Goal: Information Seeking & Learning: Learn about a topic

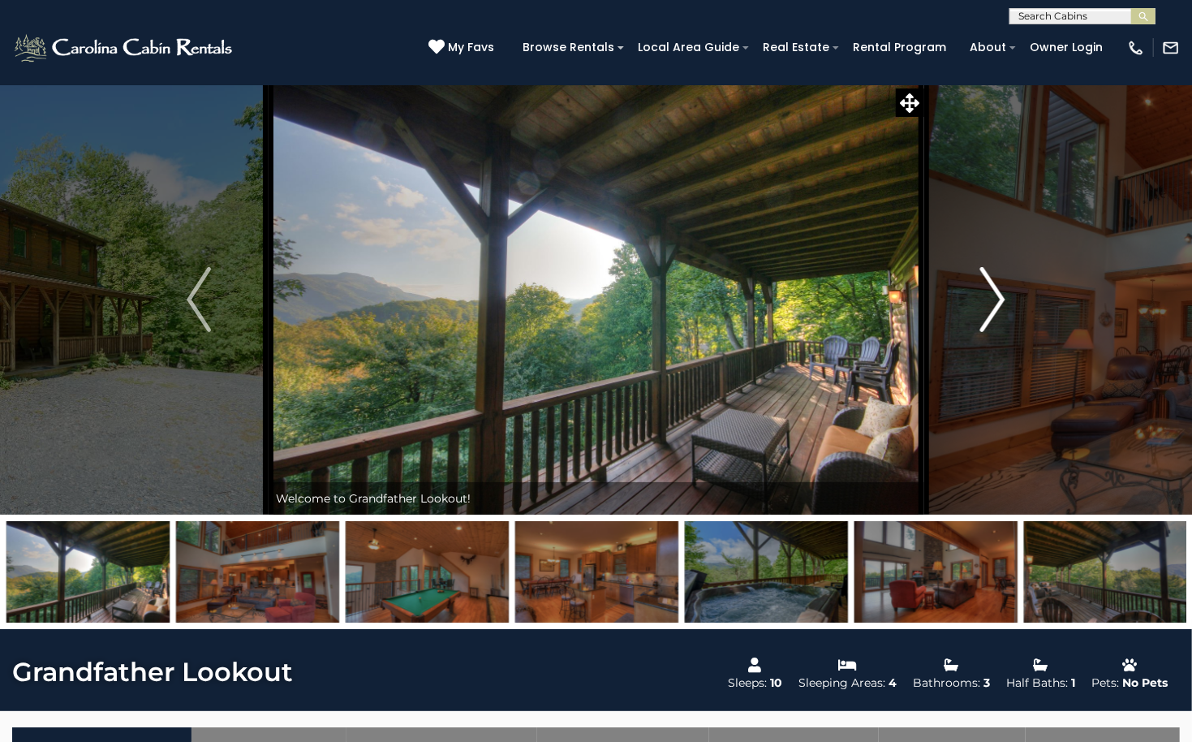
click at [982, 295] on button "Next" at bounding box center [992, 299] width 139 height 430
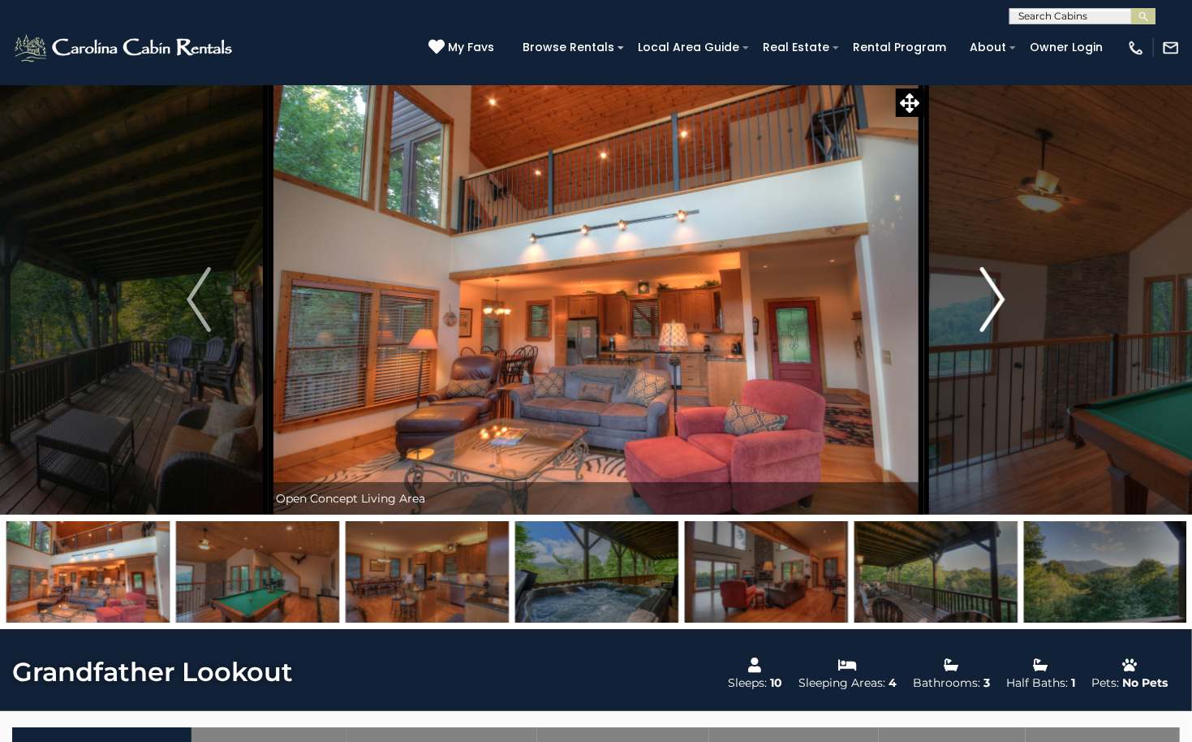
click at [991, 306] on img "Next" at bounding box center [993, 299] width 24 height 65
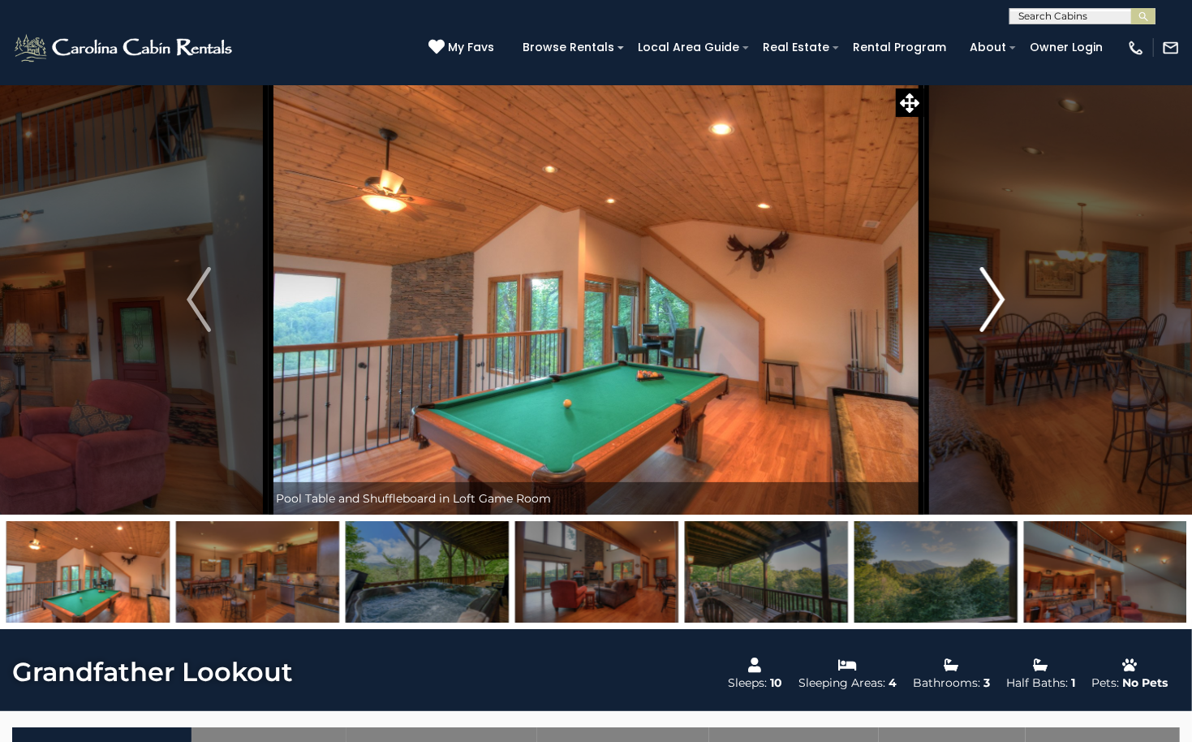
click at [987, 293] on img "Next" at bounding box center [993, 299] width 24 height 65
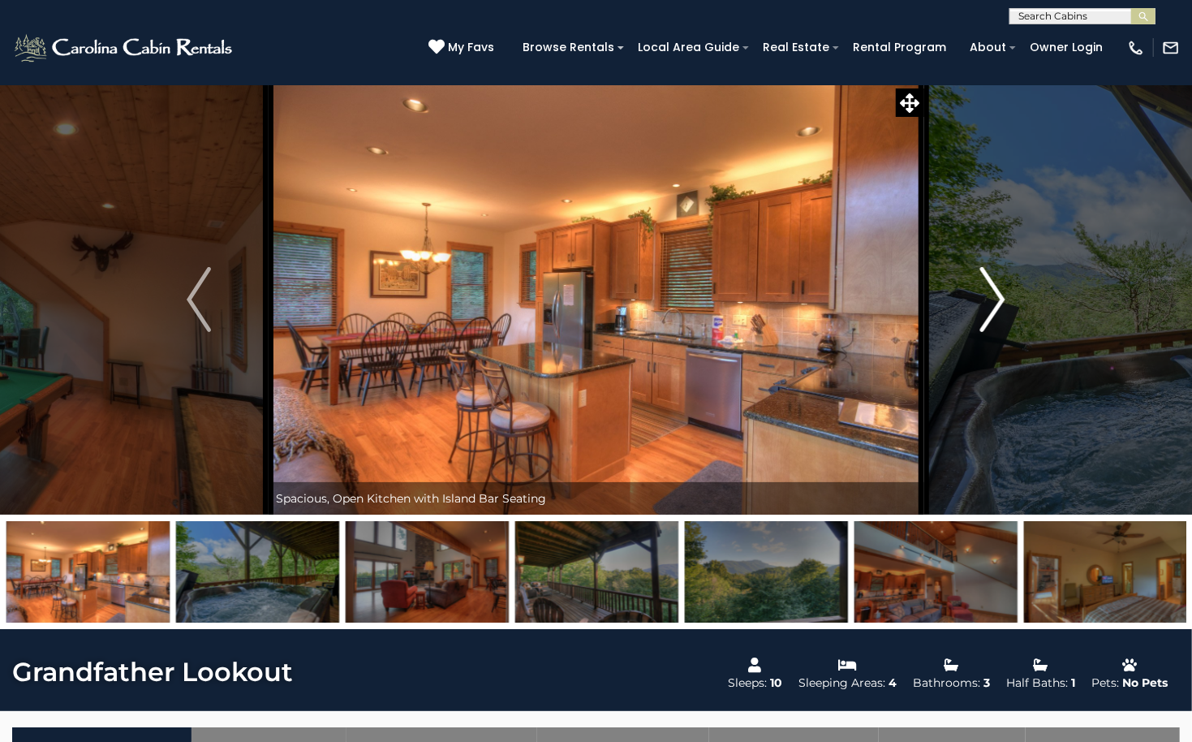
click at [987, 293] on img "Next" at bounding box center [993, 299] width 24 height 65
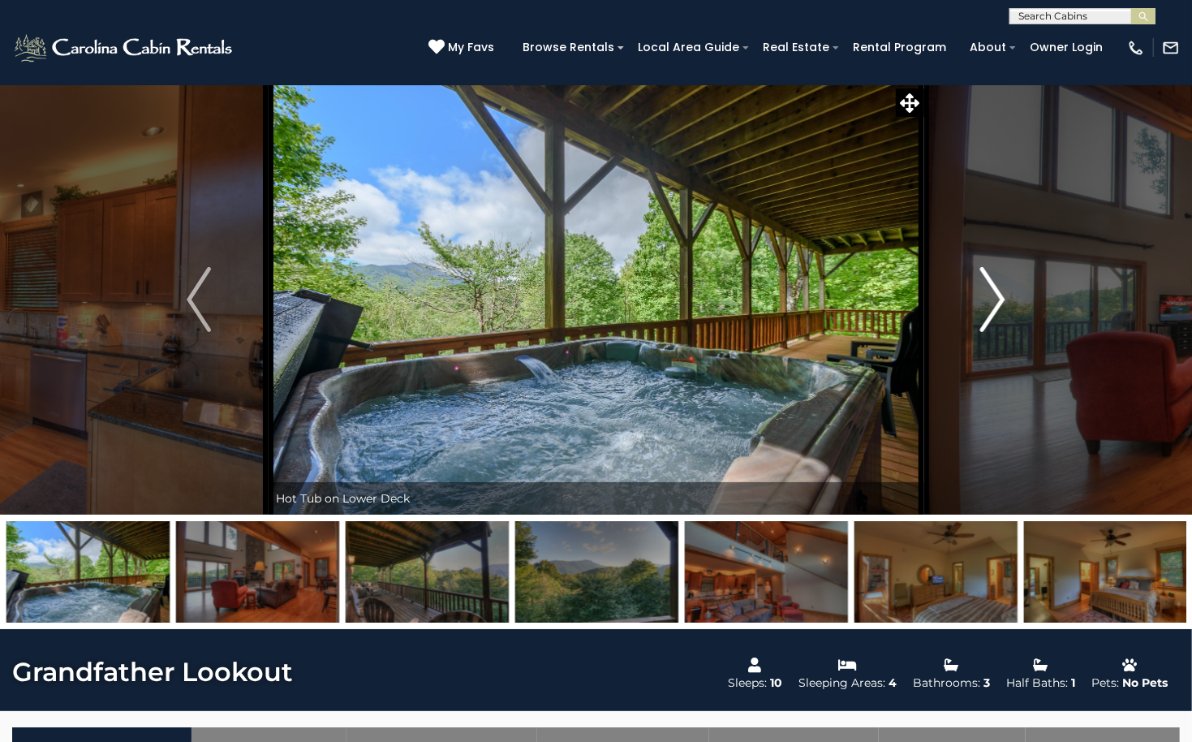
click at [991, 290] on img "Next" at bounding box center [993, 299] width 24 height 65
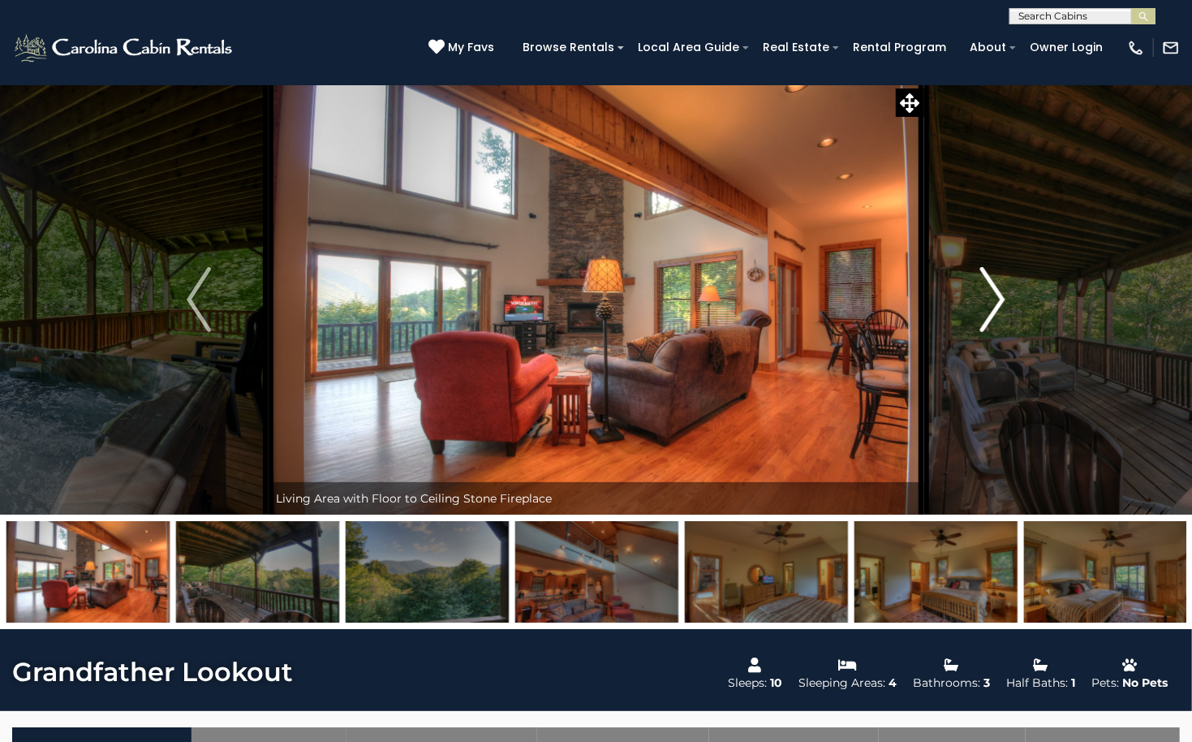
click at [991, 290] on img "Next" at bounding box center [993, 299] width 24 height 65
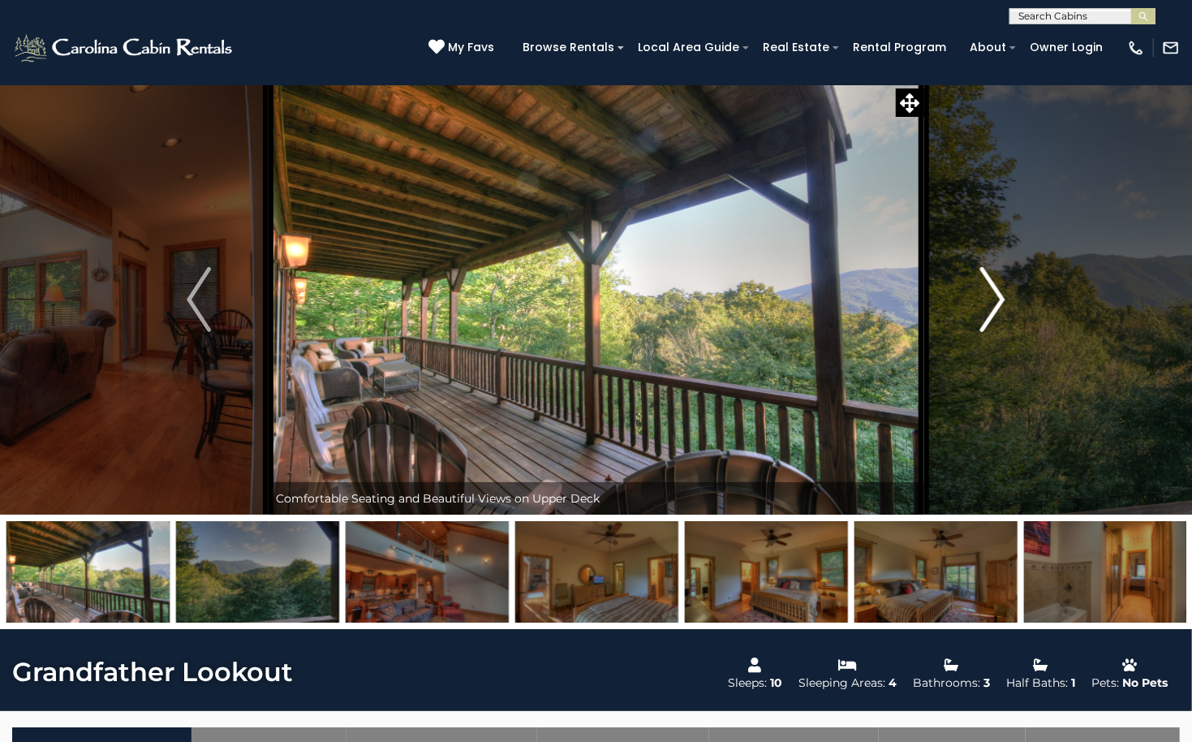
click at [991, 290] on img "Next" at bounding box center [993, 299] width 24 height 65
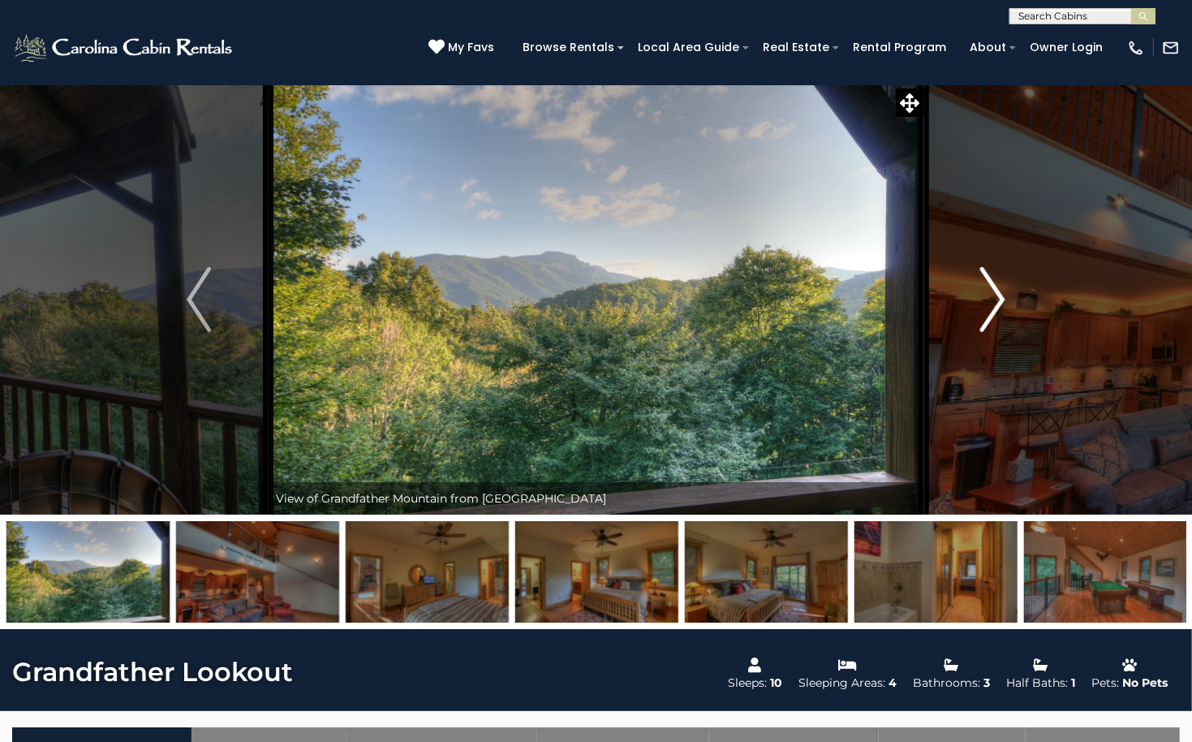
click at [991, 292] on img "Next" at bounding box center [993, 299] width 24 height 65
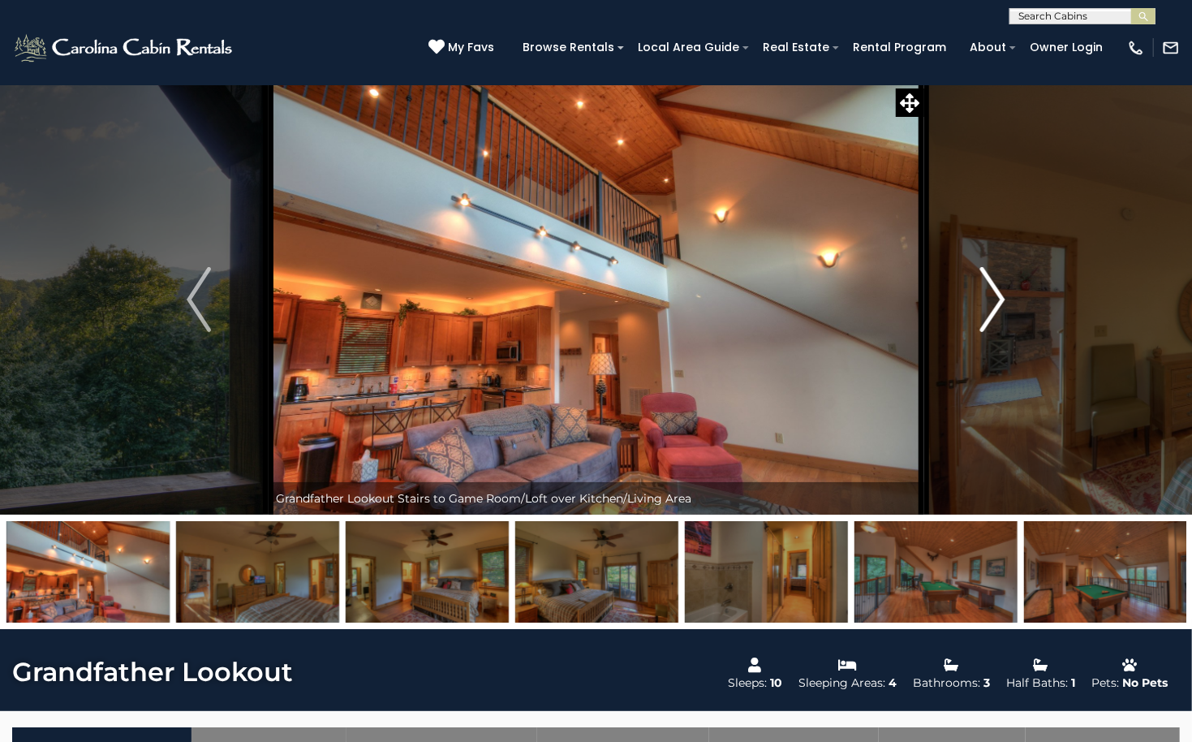
click at [991, 292] on img "Next" at bounding box center [993, 299] width 24 height 65
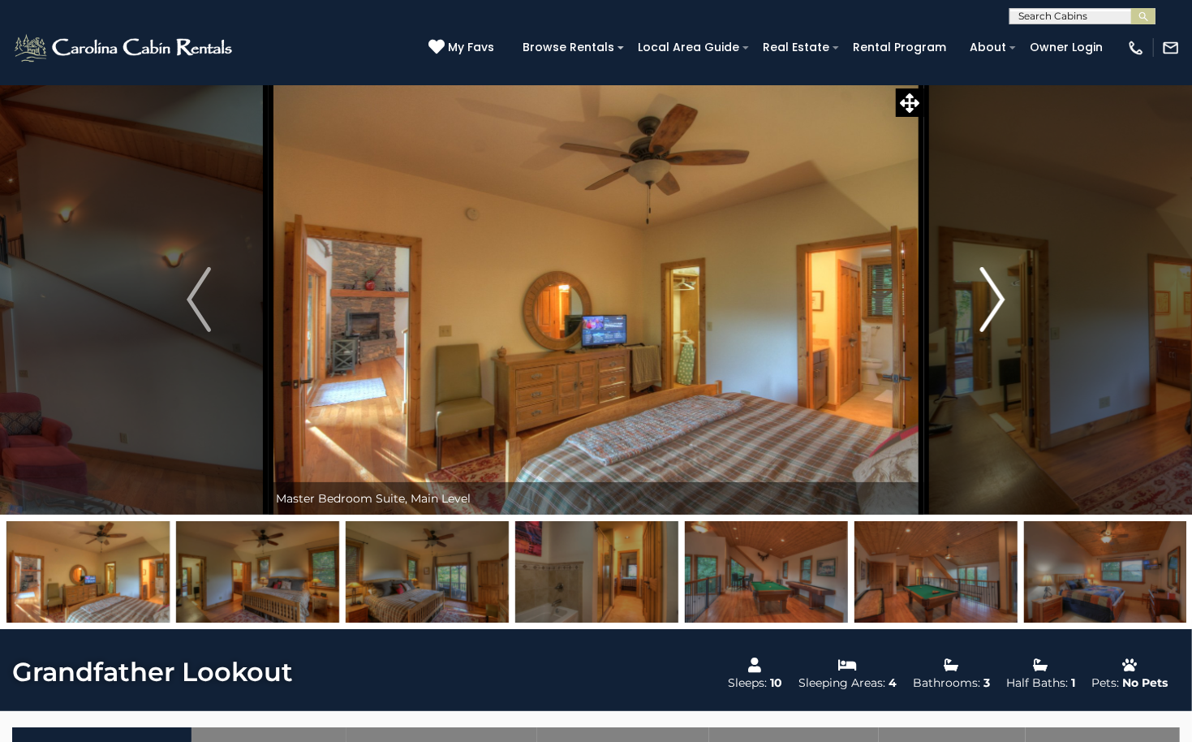
click at [991, 292] on img "Next" at bounding box center [993, 299] width 24 height 65
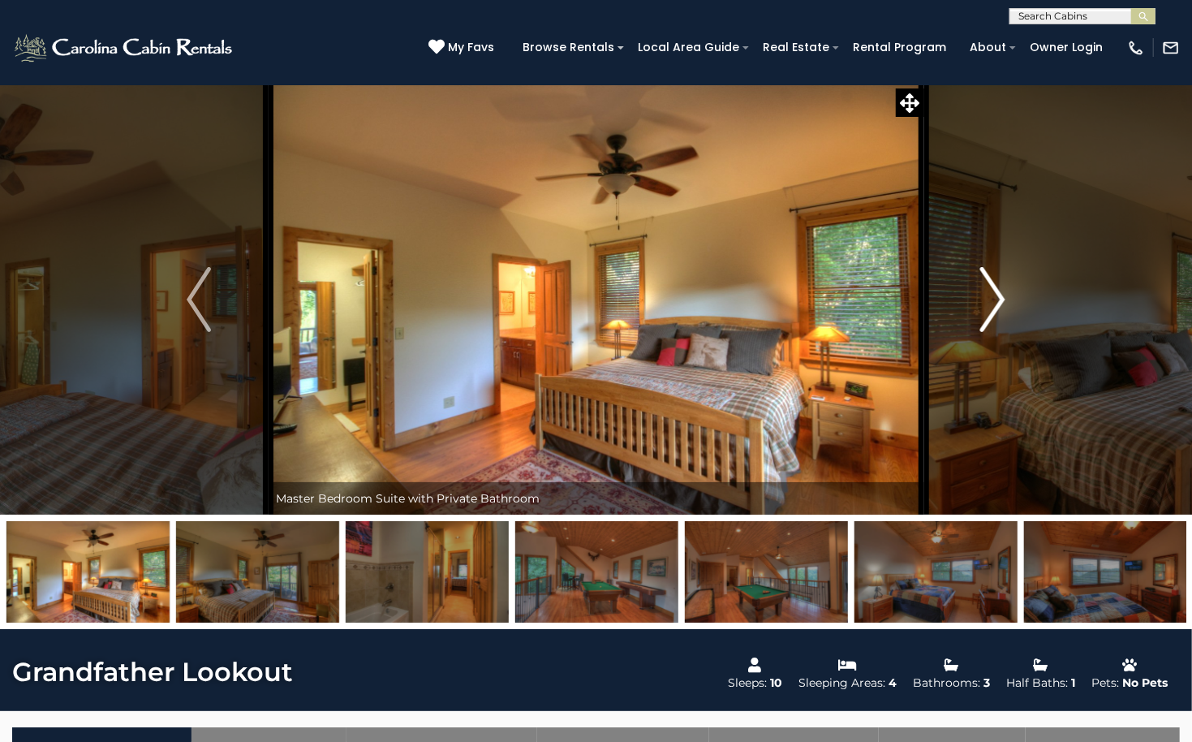
click at [991, 292] on img "Next" at bounding box center [993, 299] width 24 height 65
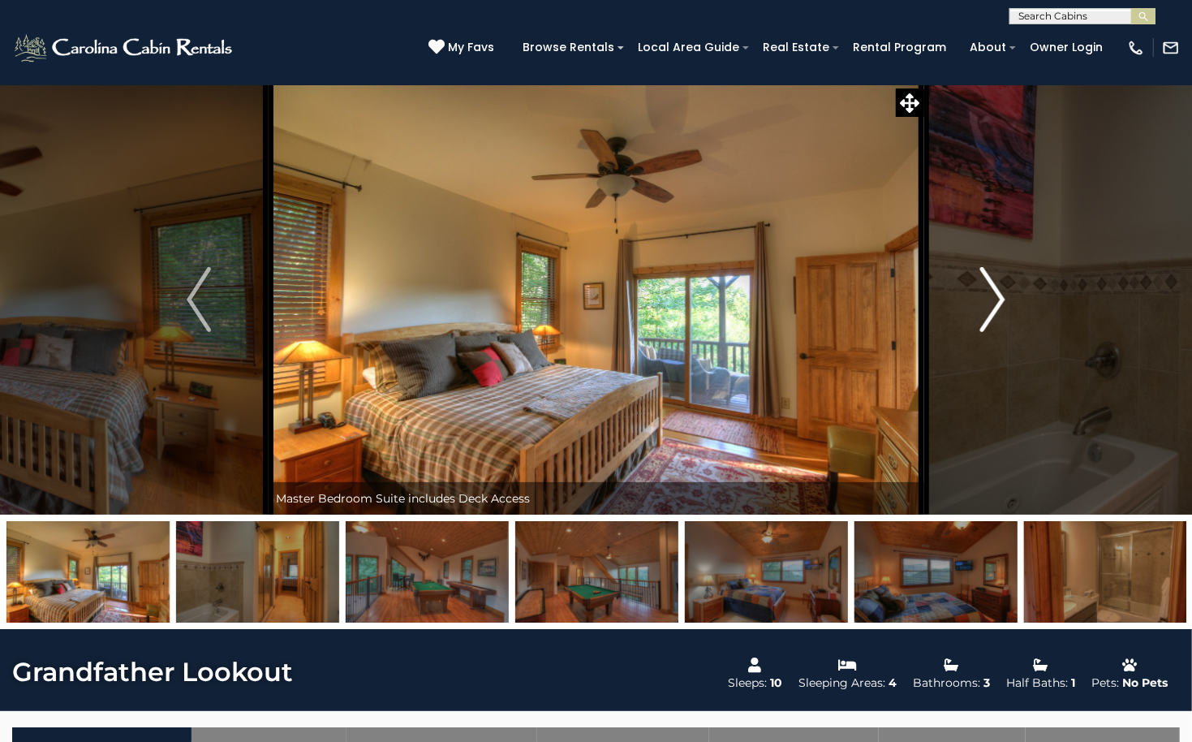
click at [991, 292] on img "Next" at bounding box center [993, 299] width 24 height 65
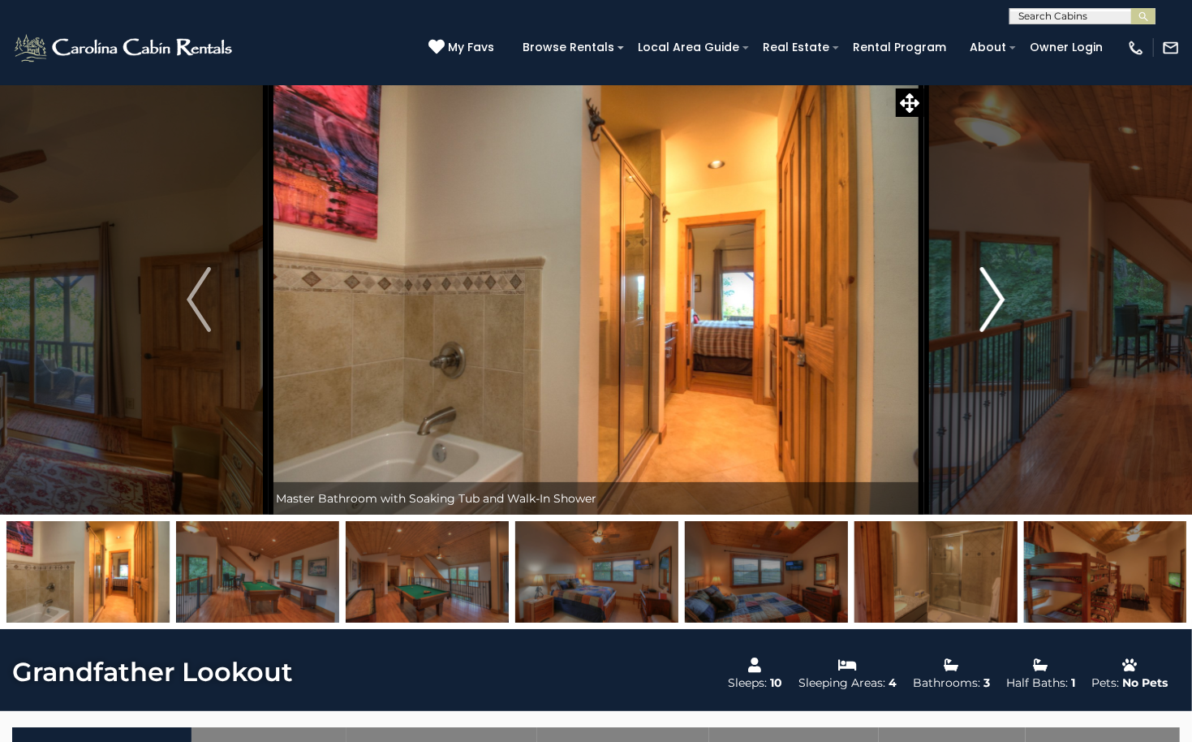
click at [991, 295] on img "Next" at bounding box center [993, 299] width 24 height 65
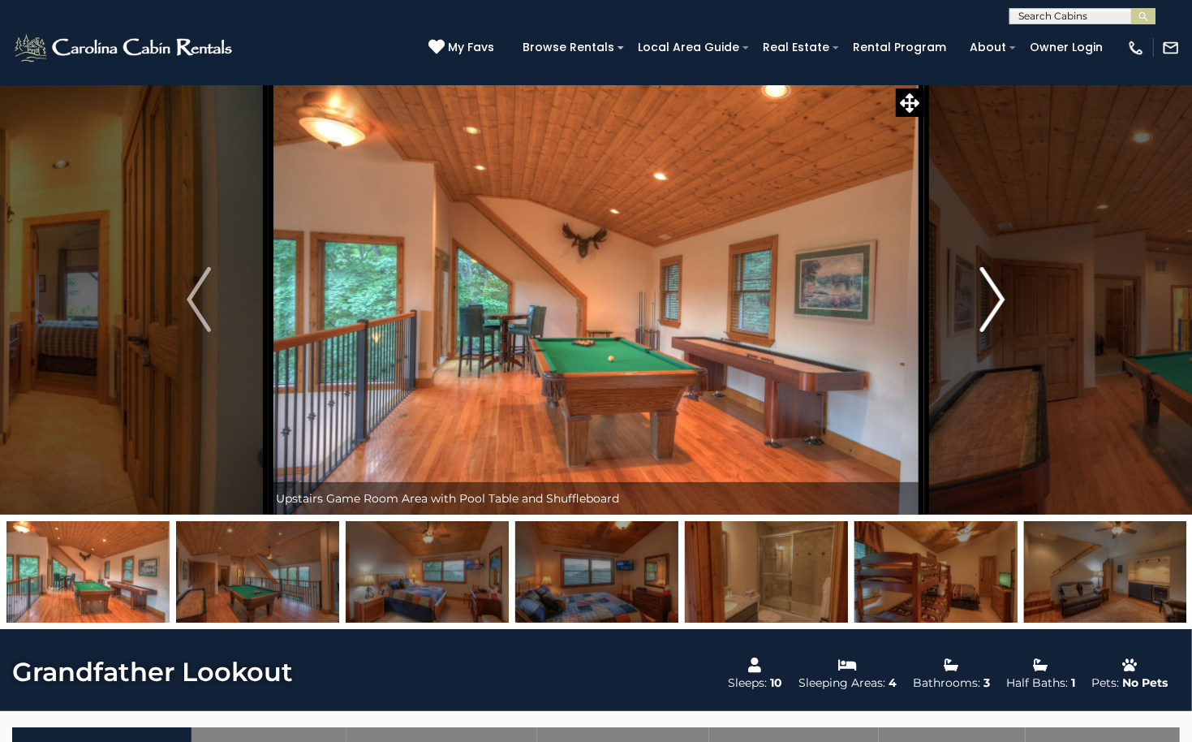
click at [991, 295] on img "Next" at bounding box center [993, 299] width 24 height 65
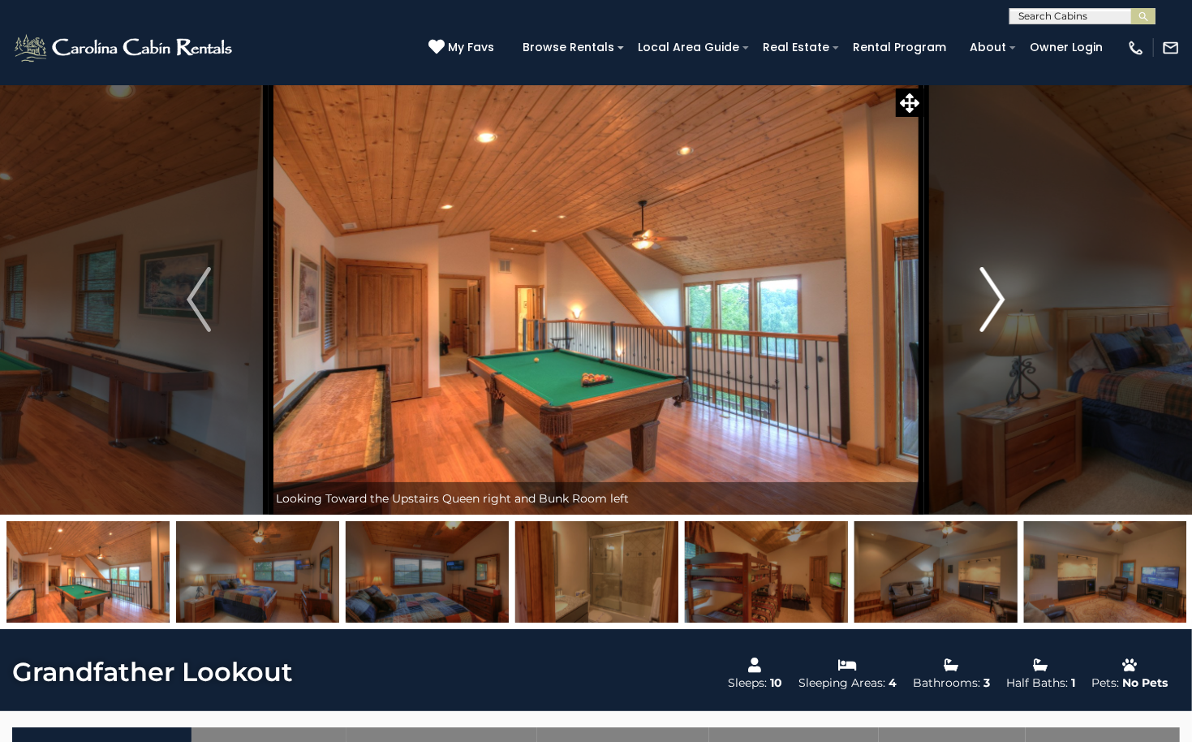
click at [991, 295] on img "Next" at bounding box center [993, 299] width 24 height 65
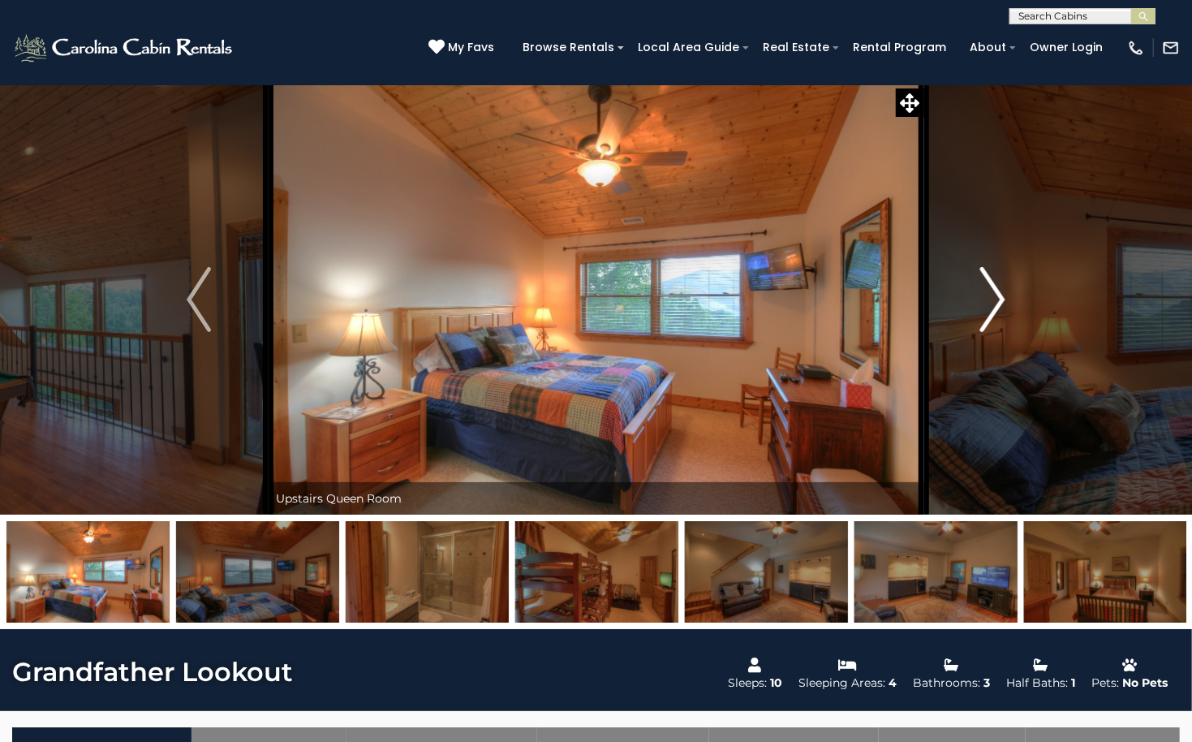
click at [991, 295] on img "Next" at bounding box center [993, 299] width 24 height 65
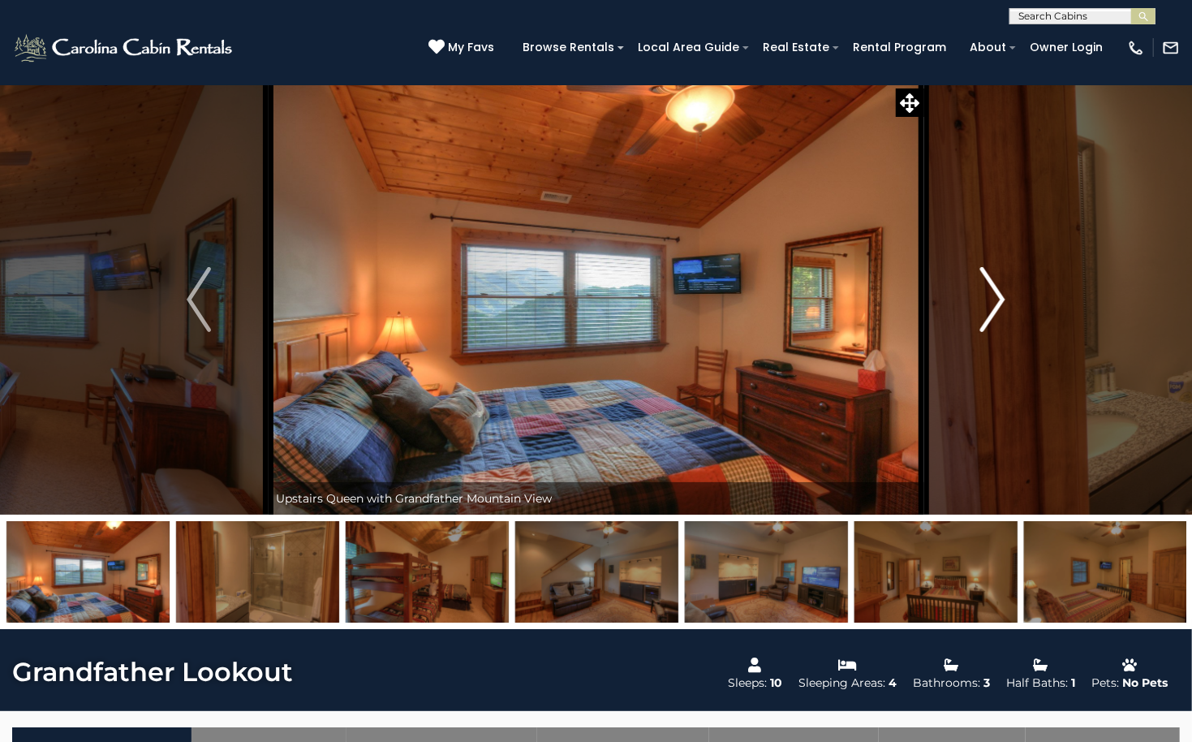
click at [991, 295] on img "Next" at bounding box center [993, 299] width 24 height 65
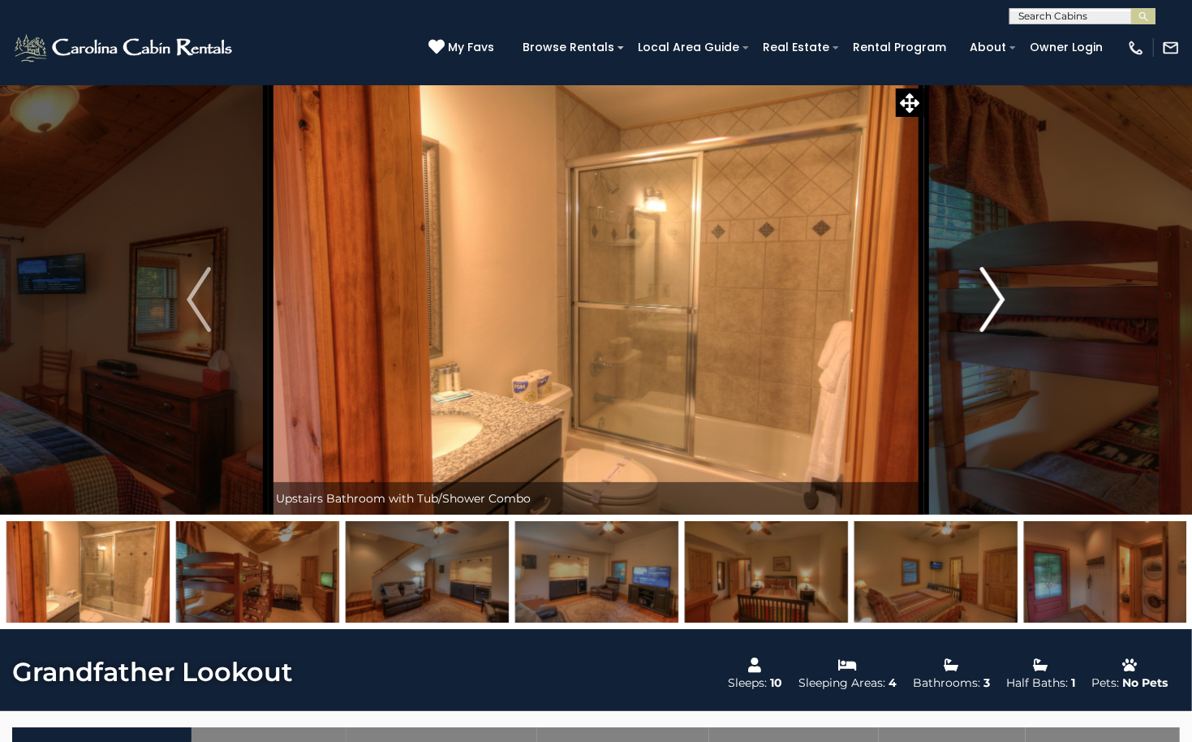
click at [991, 295] on img "Next" at bounding box center [993, 299] width 24 height 65
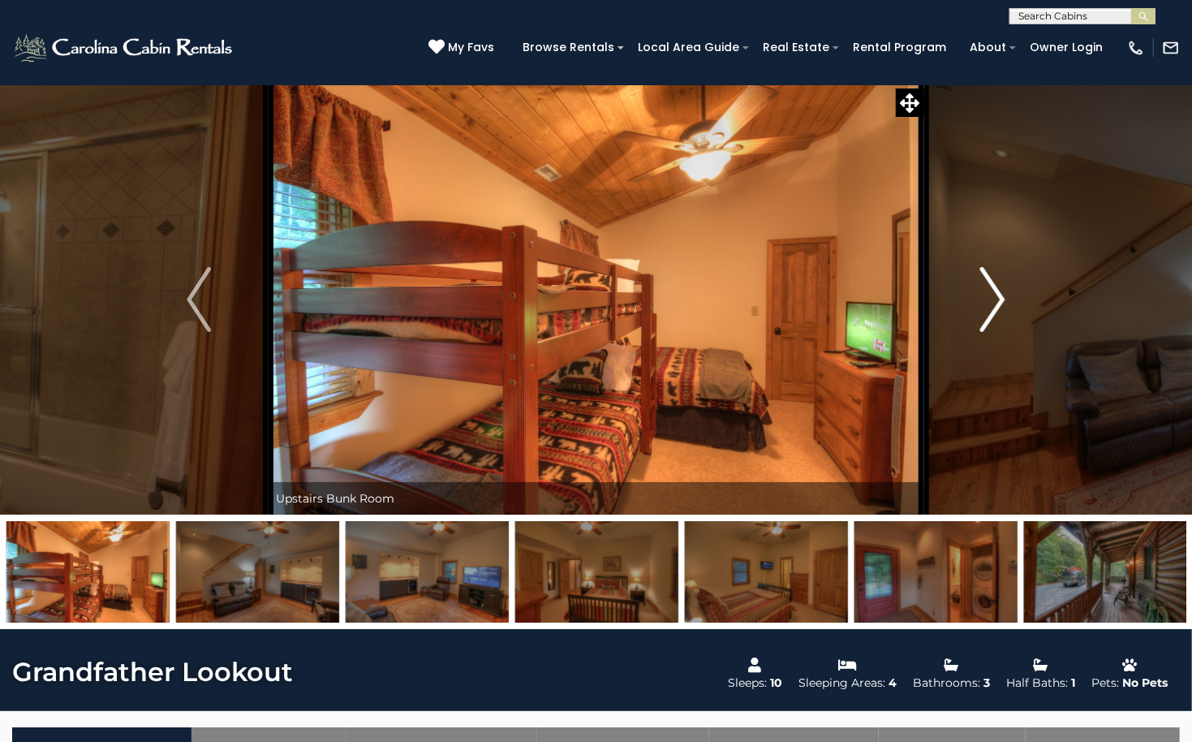
click at [991, 295] on img "Next" at bounding box center [993, 299] width 24 height 65
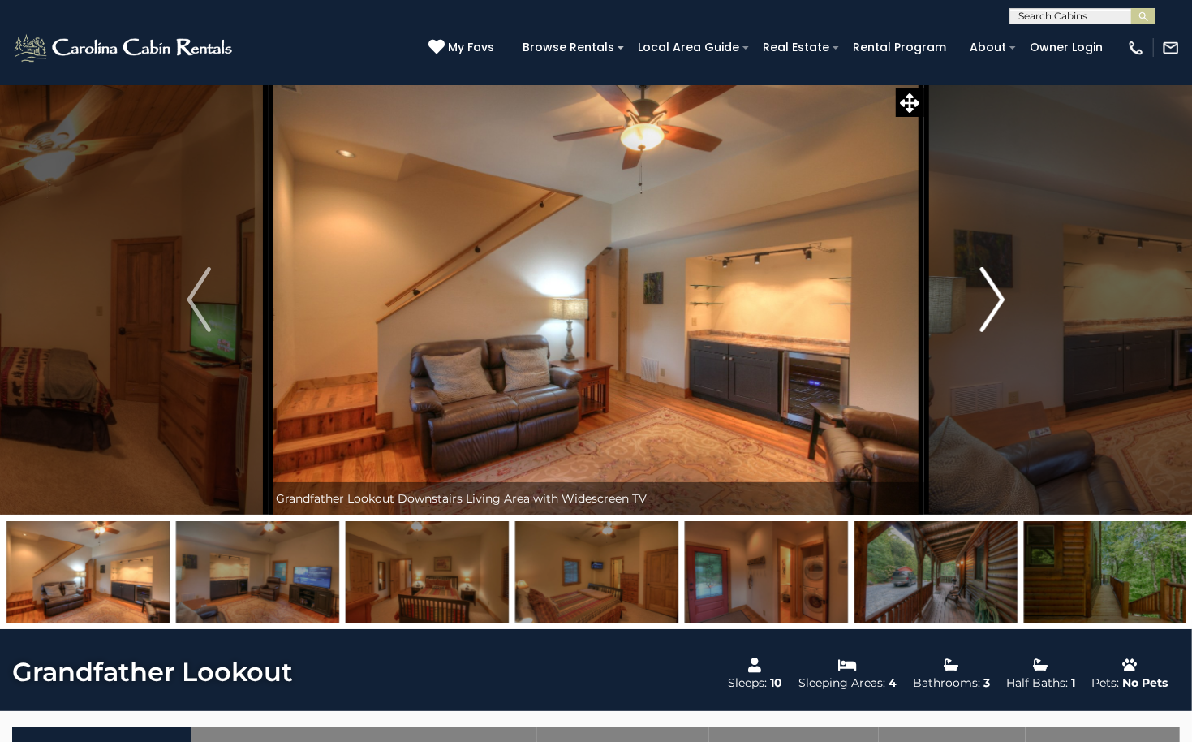
click at [991, 295] on img "Next" at bounding box center [993, 299] width 24 height 65
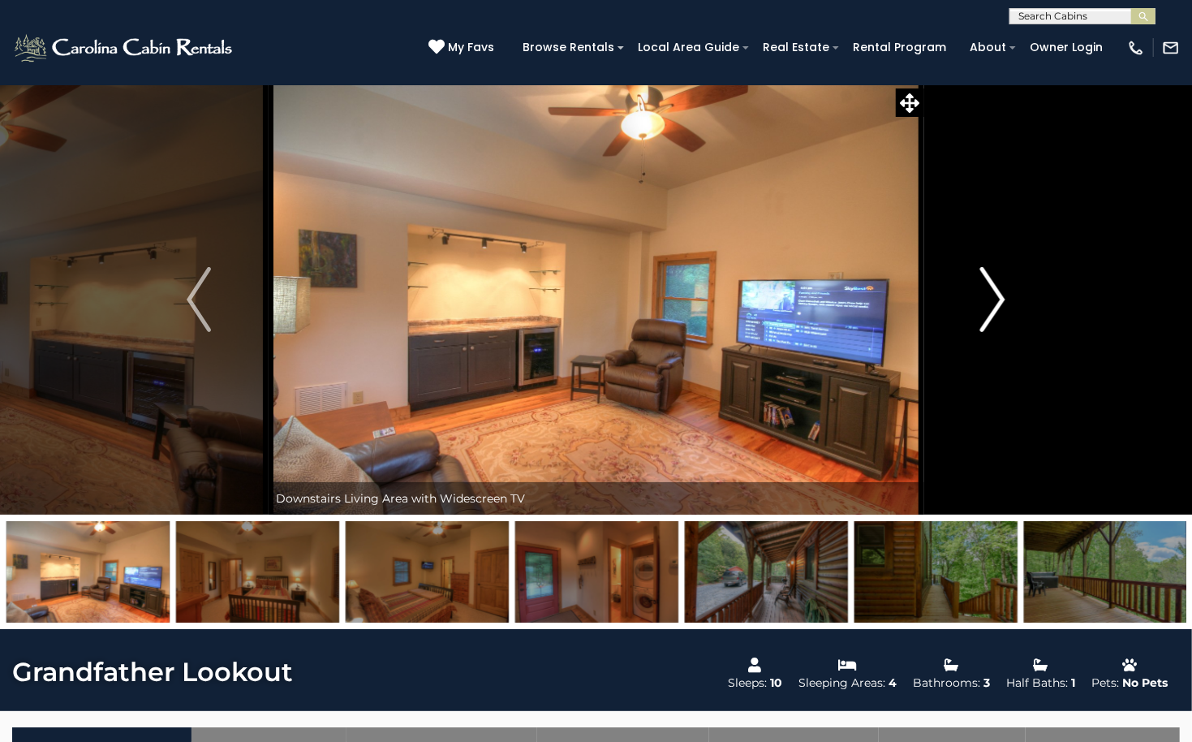
click at [991, 295] on img "Next" at bounding box center [993, 299] width 24 height 65
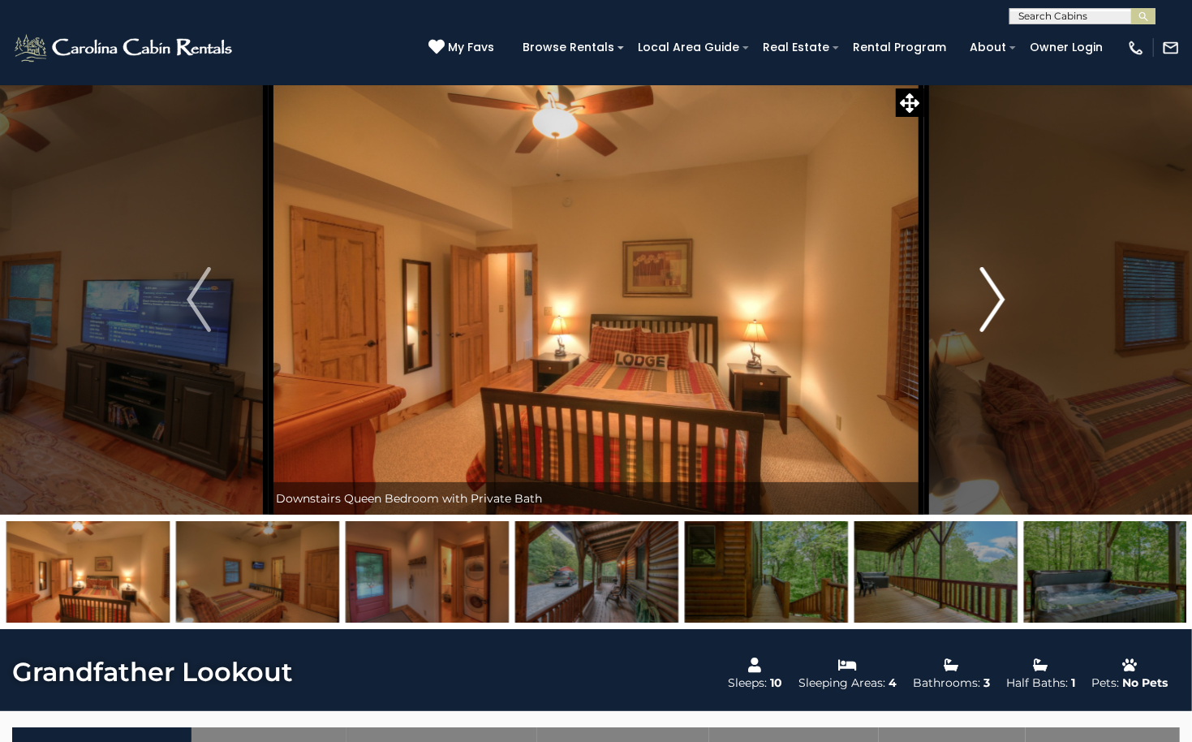
click at [991, 295] on img "Next" at bounding box center [993, 299] width 24 height 65
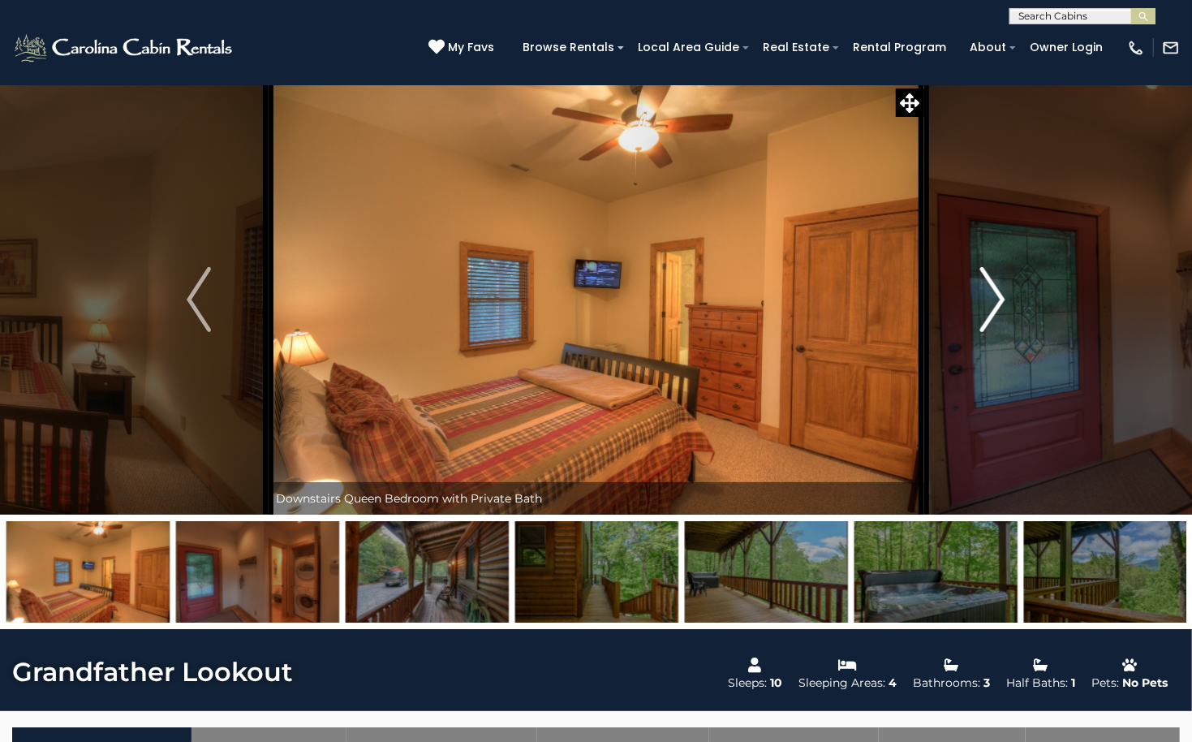
click at [991, 295] on img "Next" at bounding box center [993, 299] width 24 height 65
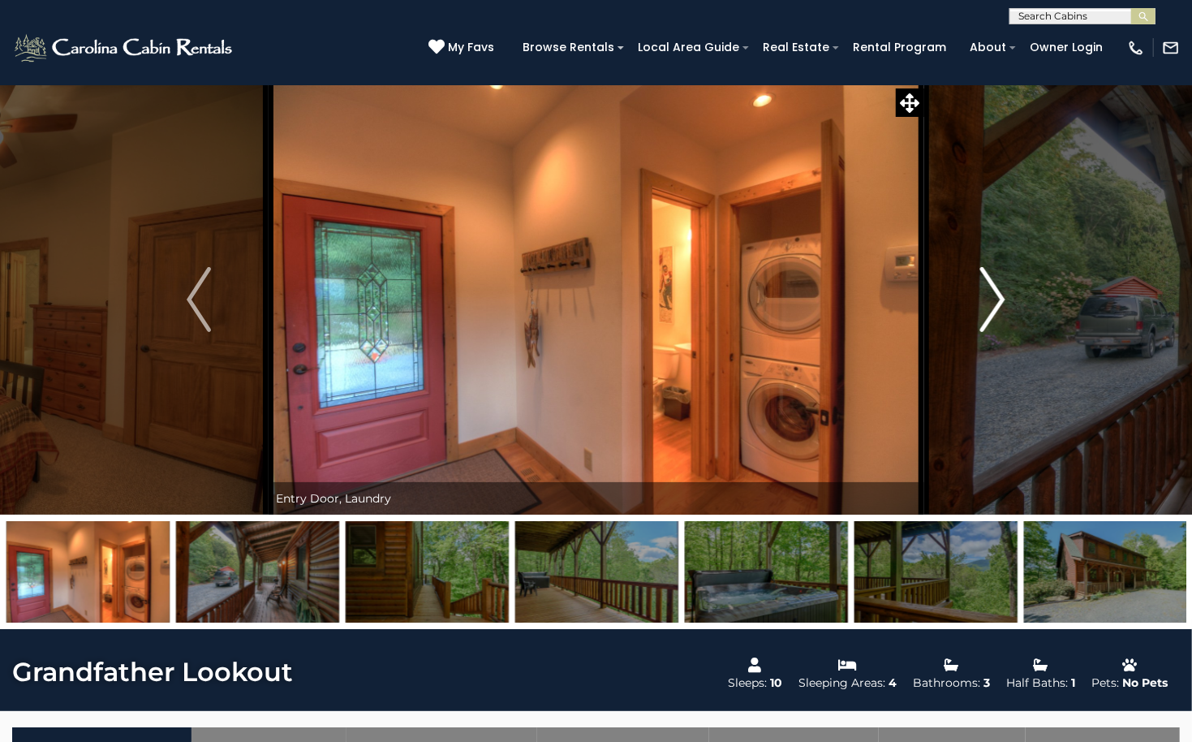
click at [997, 290] on img "Next" at bounding box center [993, 299] width 24 height 65
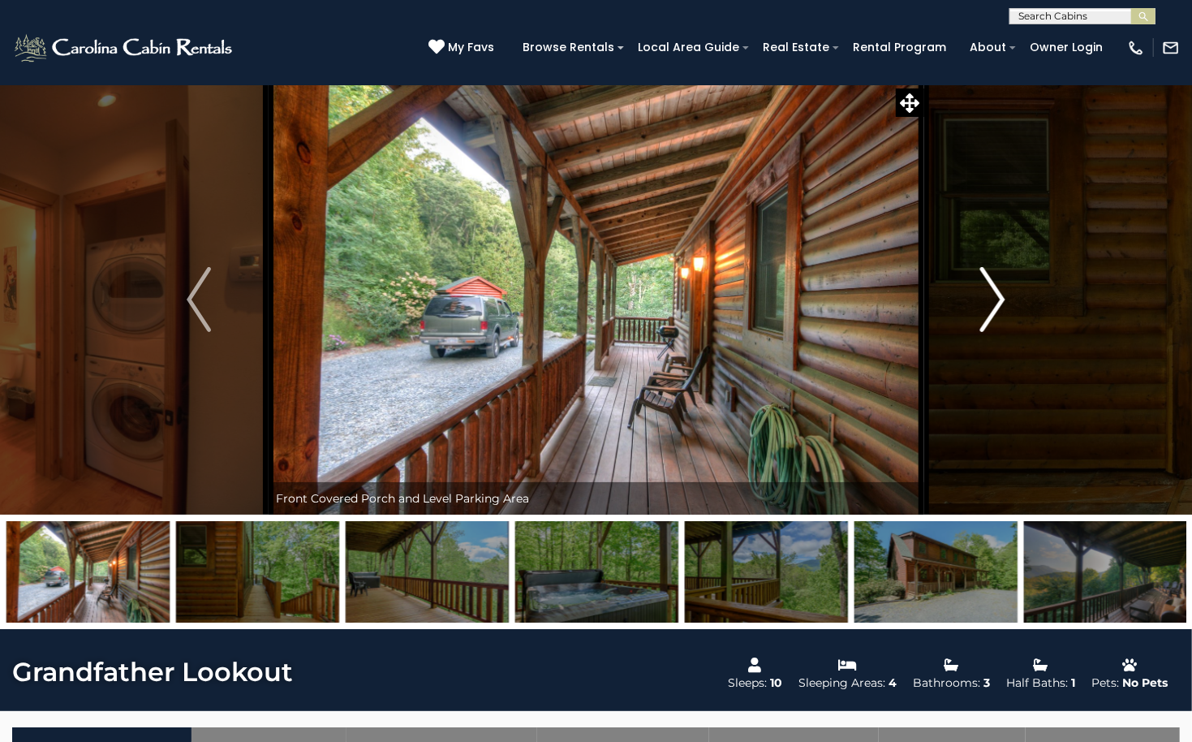
click at [997, 290] on img "Next" at bounding box center [993, 299] width 24 height 65
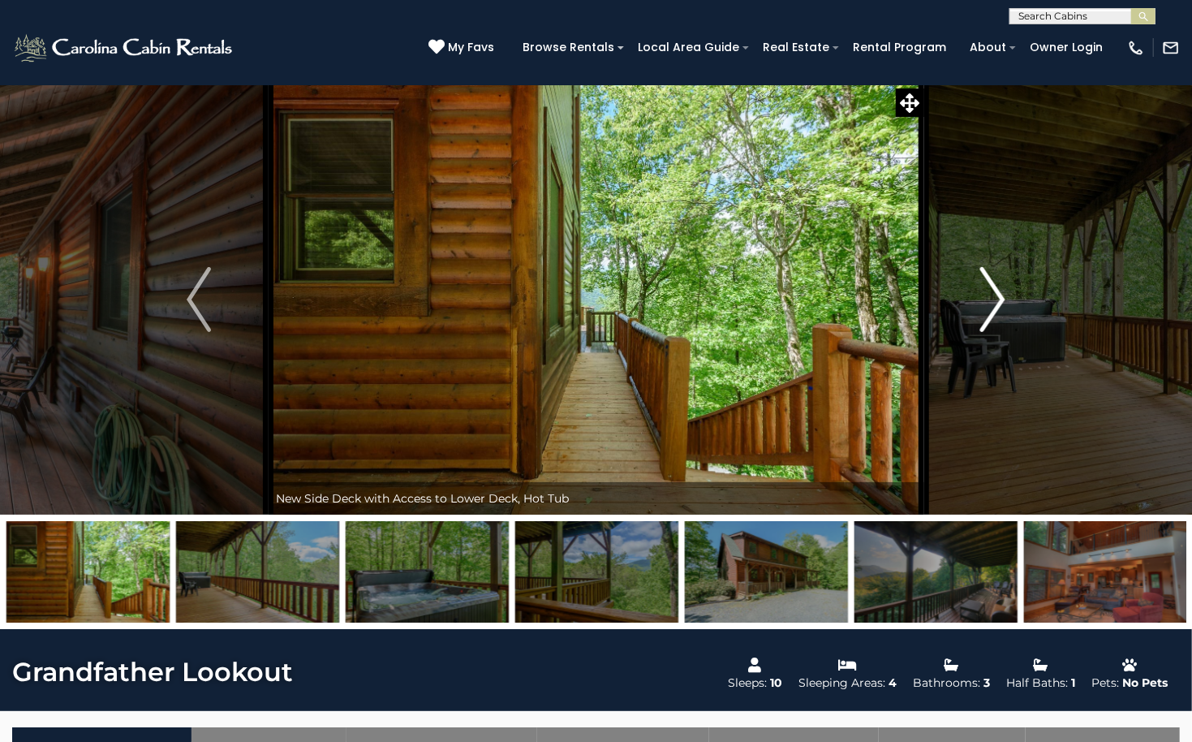
click at [997, 290] on img "Next" at bounding box center [993, 299] width 24 height 65
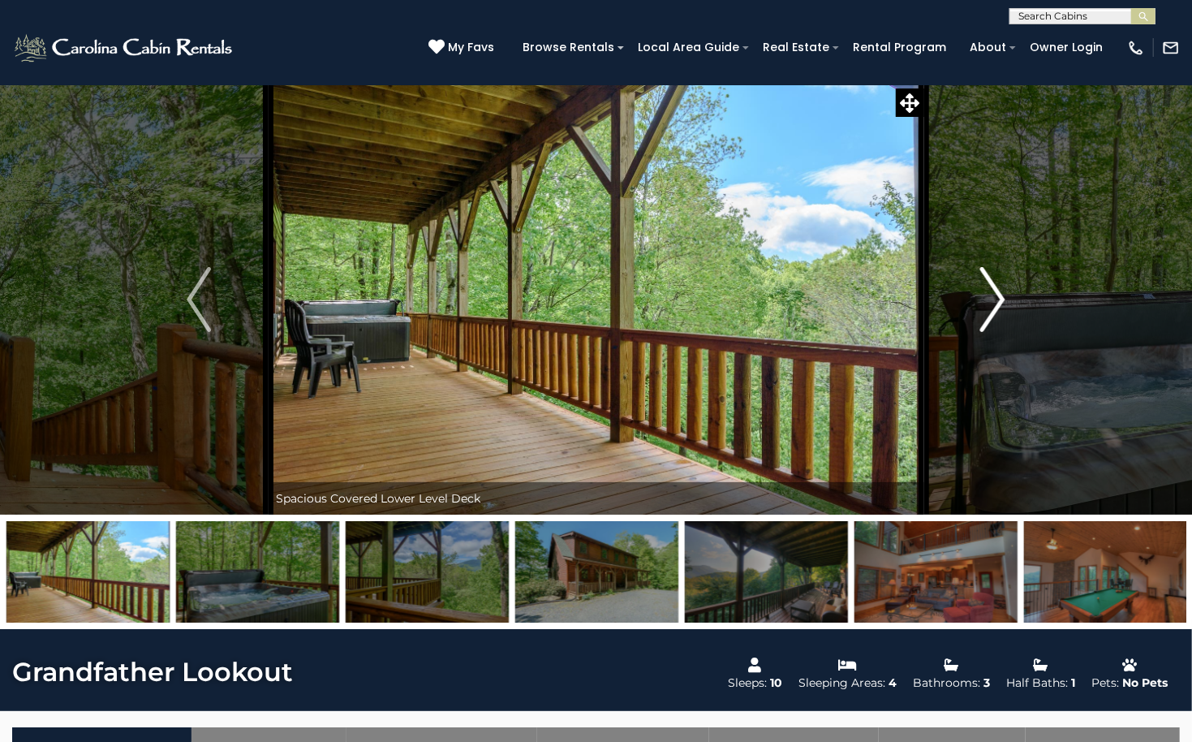
click at [997, 290] on img "Next" at bounding box center [993, 299] width 24 height 65
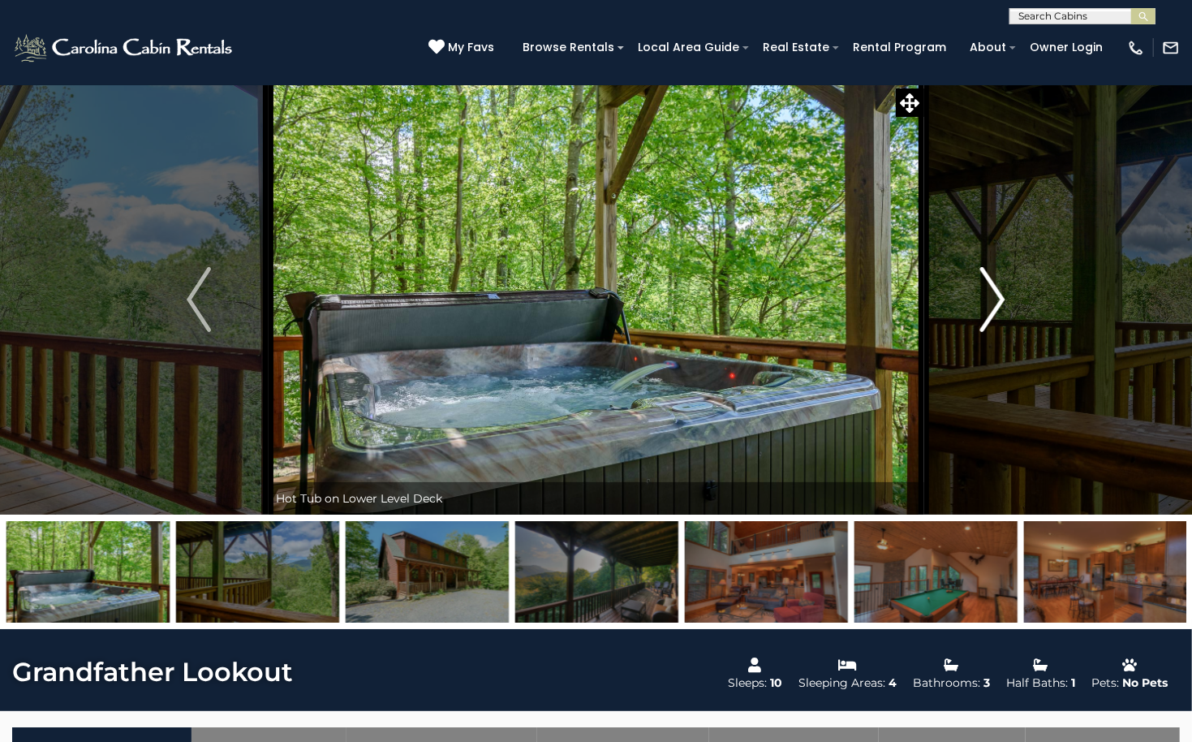
click at [997, 290] on img "Next" at bounding box center [993, 299] width 24 height 65
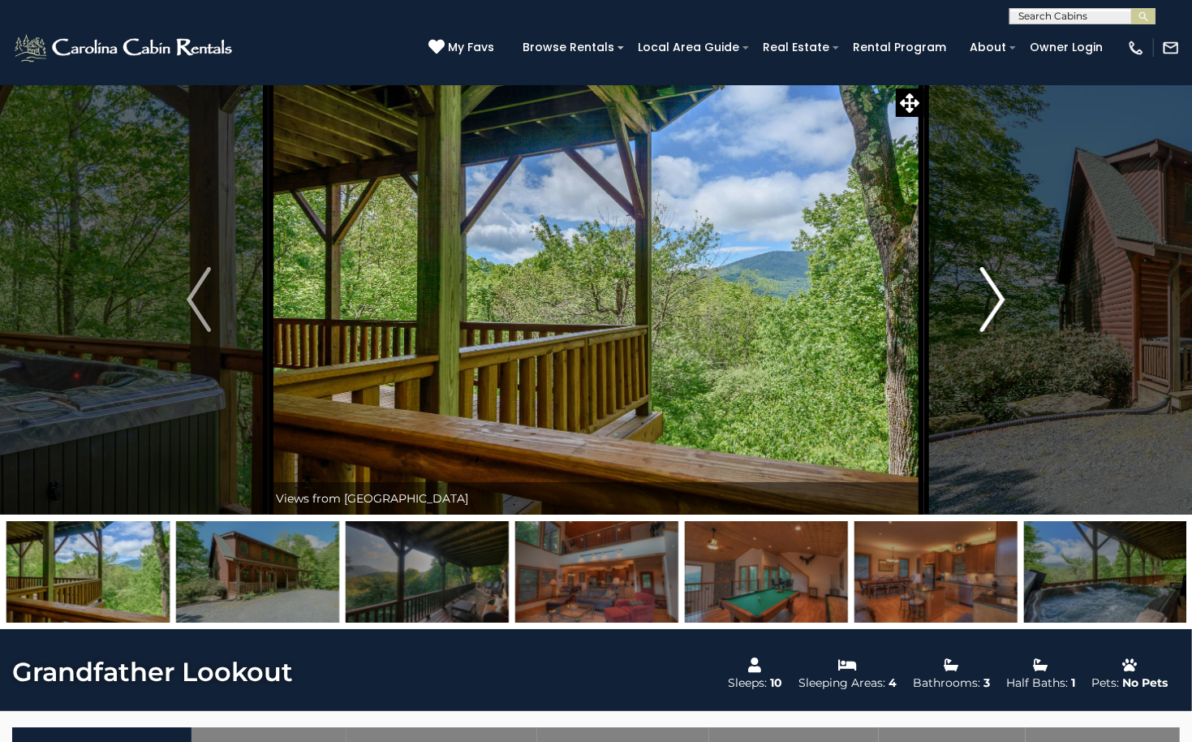
click at [997, 290] on img "Next" at bounding box center [993, 299] width 24 height 65
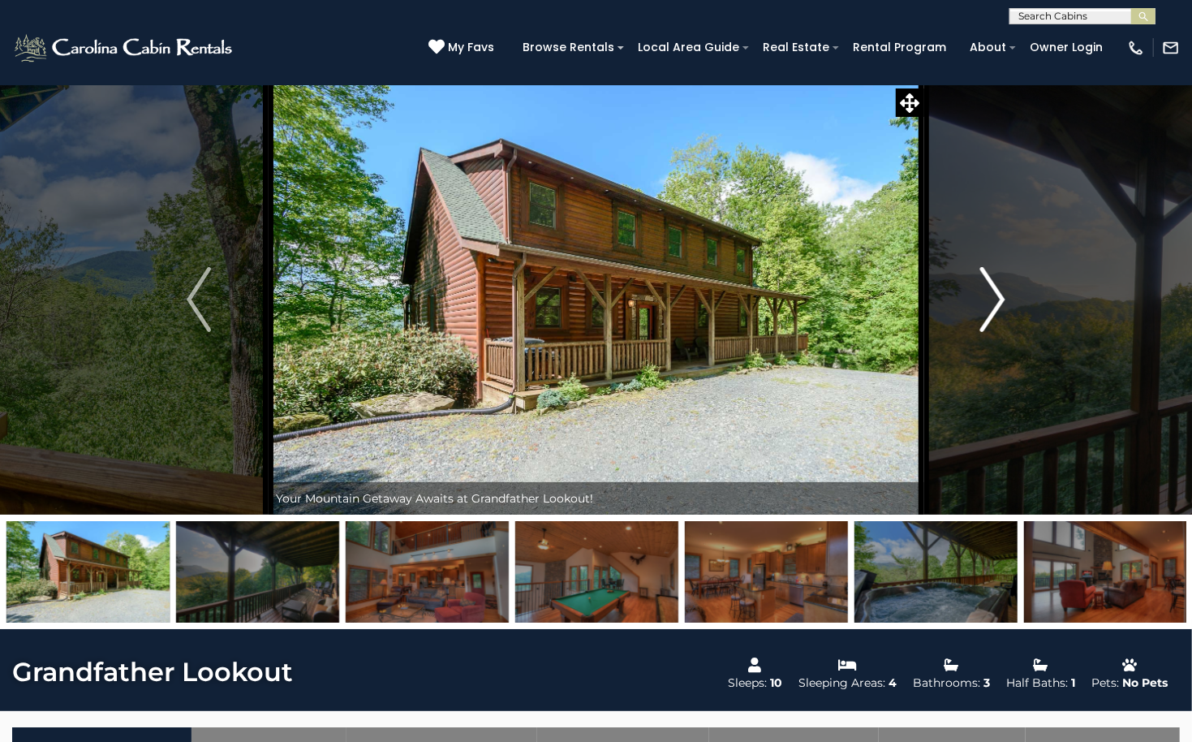
click at [997, 290] on img "Next" at bounding box center [993, 299] width 24 height 65
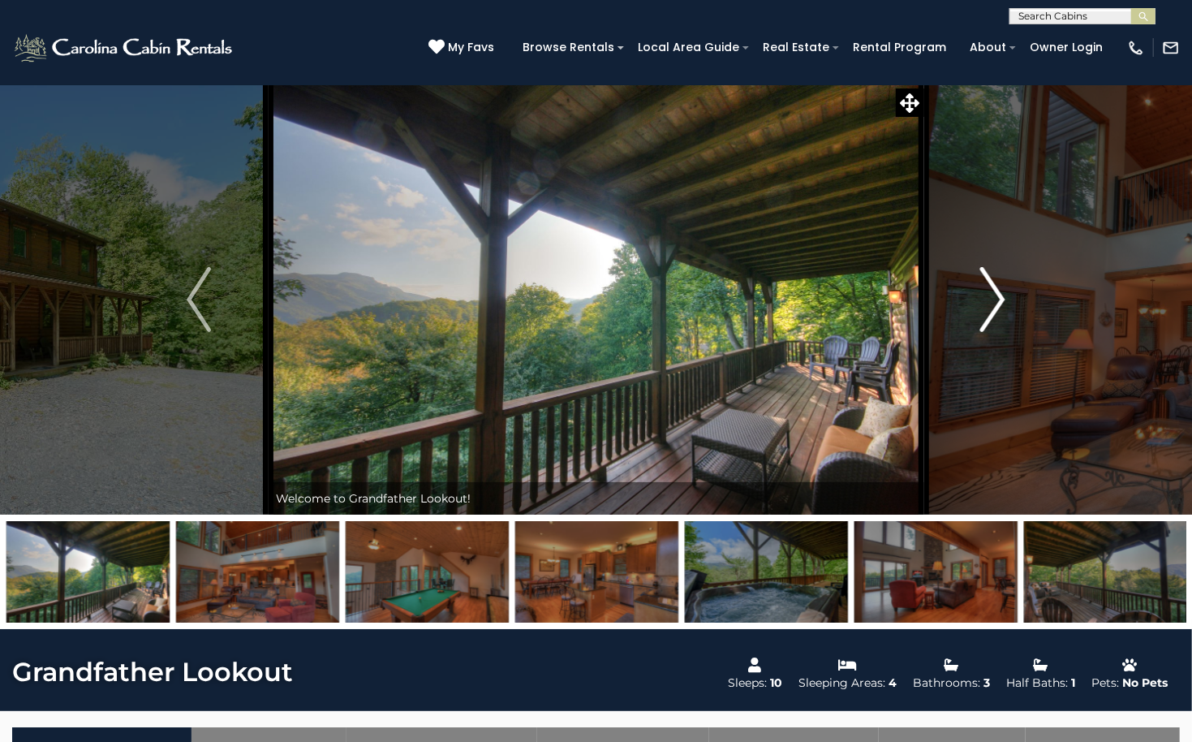
click at [997, 290] on img "Next" at bounding box center [993, 299] width 24 height 65
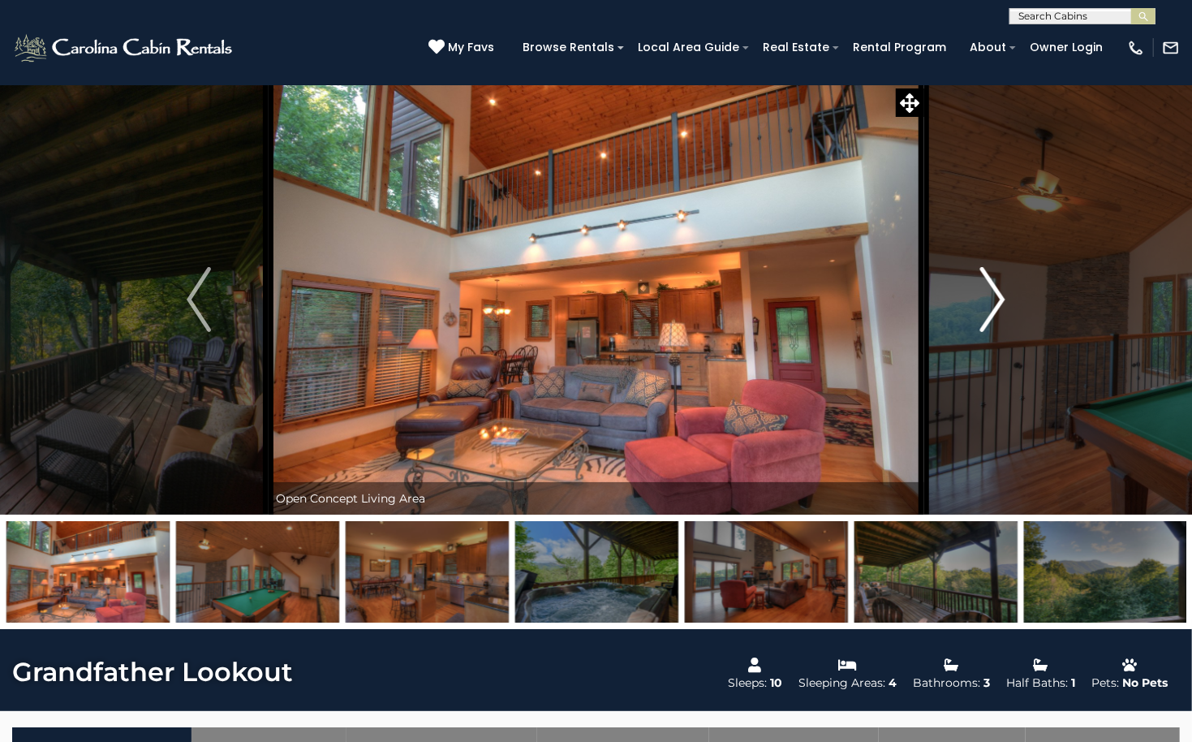
click at [997, 291] on img "Next" at bounding box center [993, 299] width 24 height 65
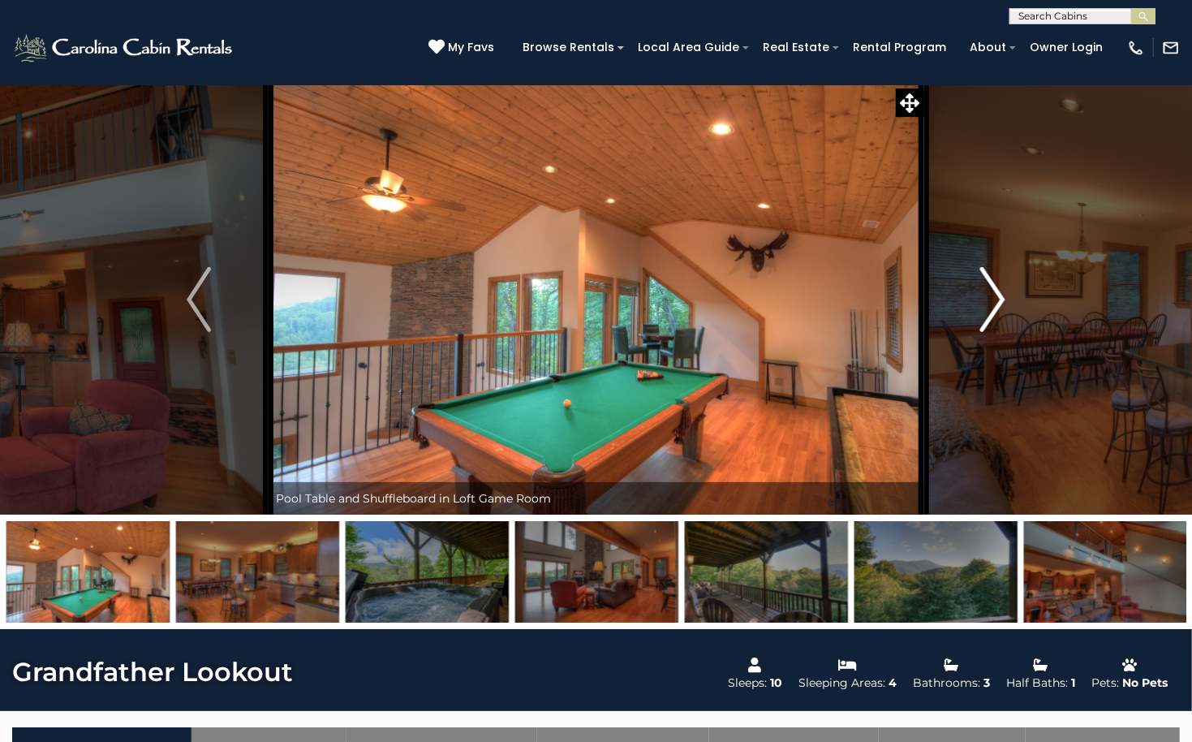
click at [997, 291] on img "Next" at bounding box center [993, 299] width 24 height 65
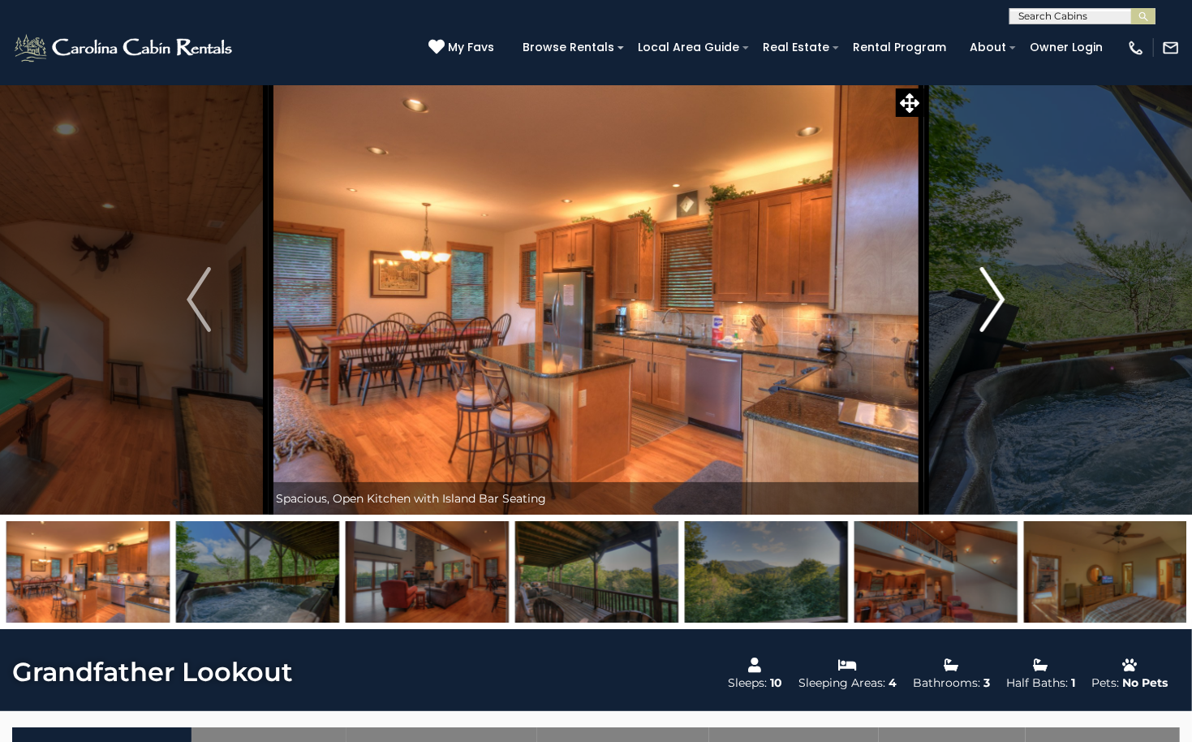
click at [997, 293] on img "Next" at bounding box center [993, 299] width 24 height 65
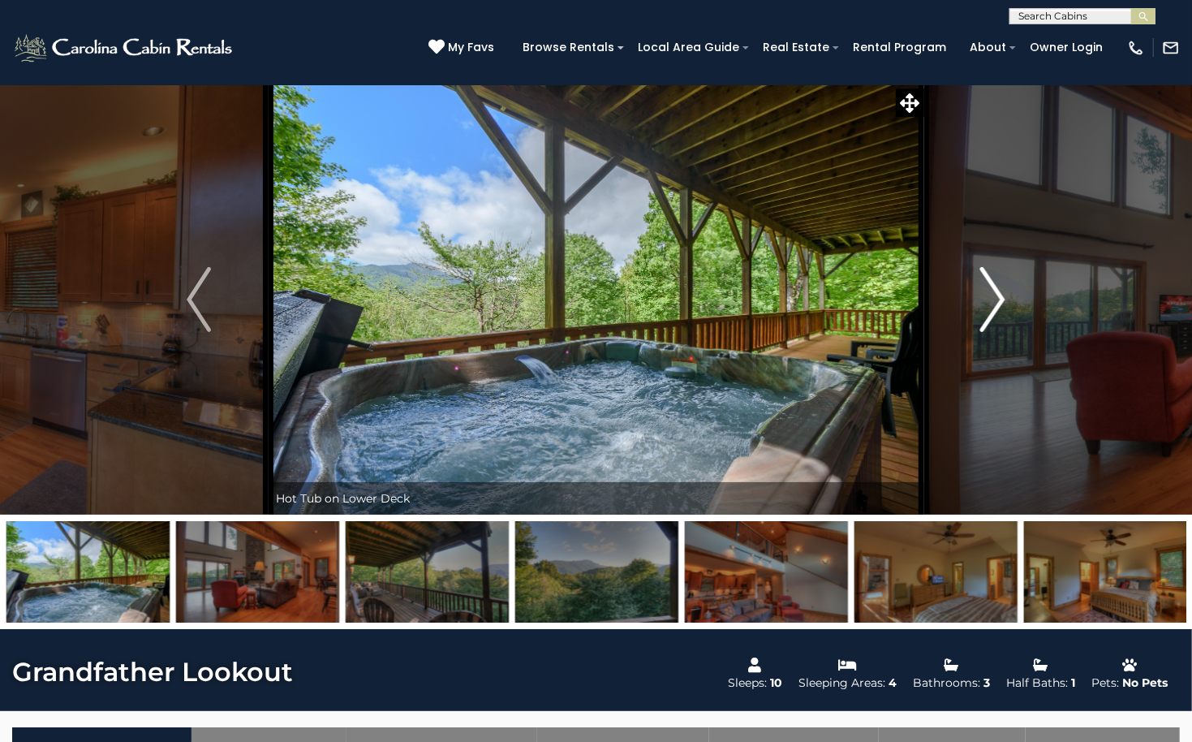
click at [997, 294] on img "Next" at bounding box center [993, 299] width 24 height 65
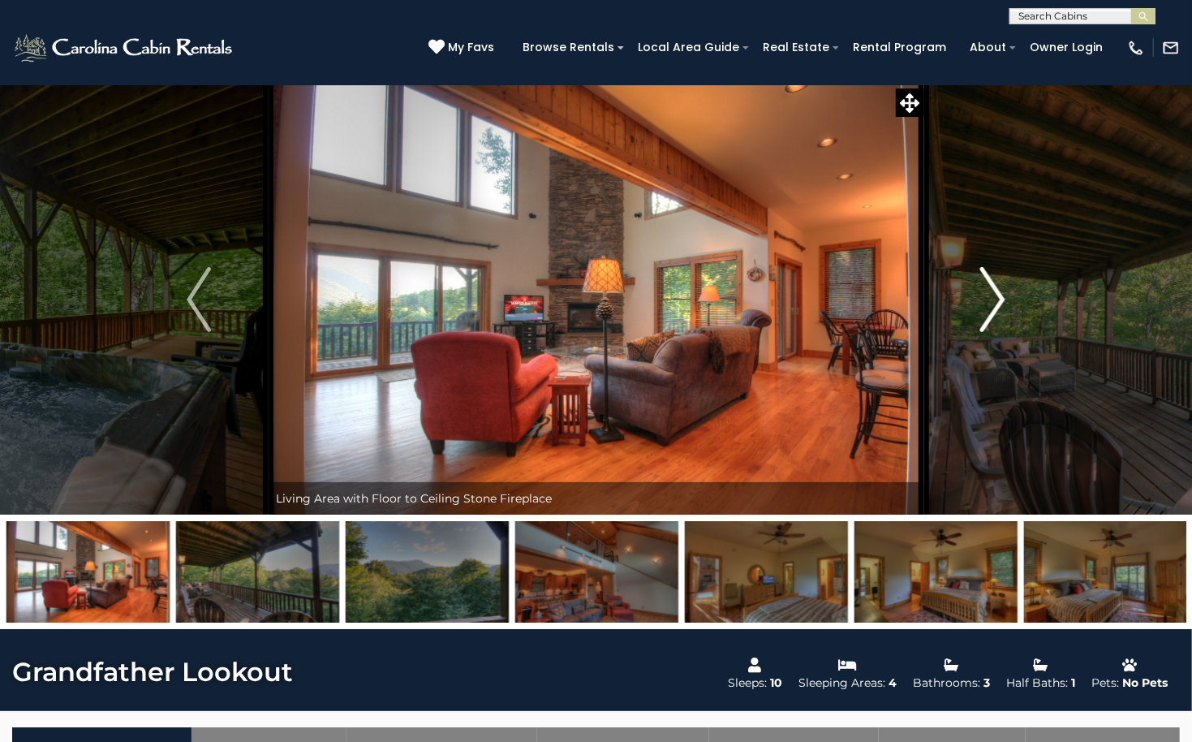
click at [997, 294] on img "Next" at bounding box center [993, 299] width 24 height 65
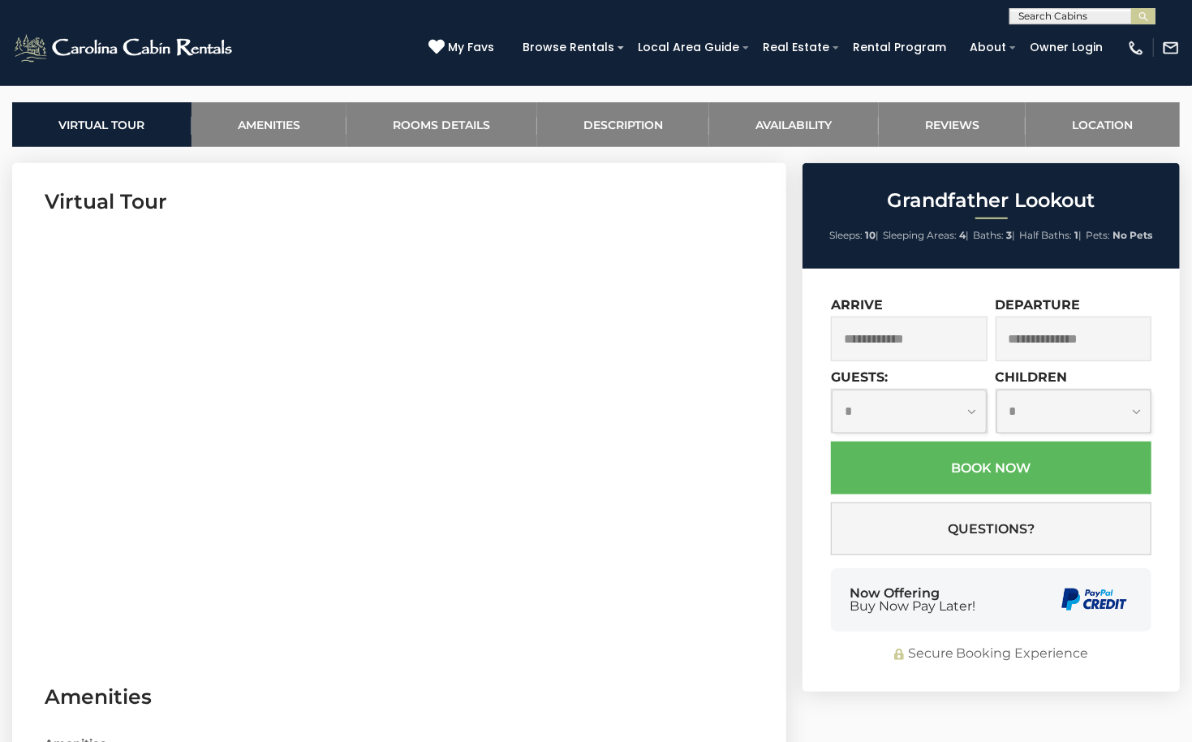
scroll to position [633, 0]
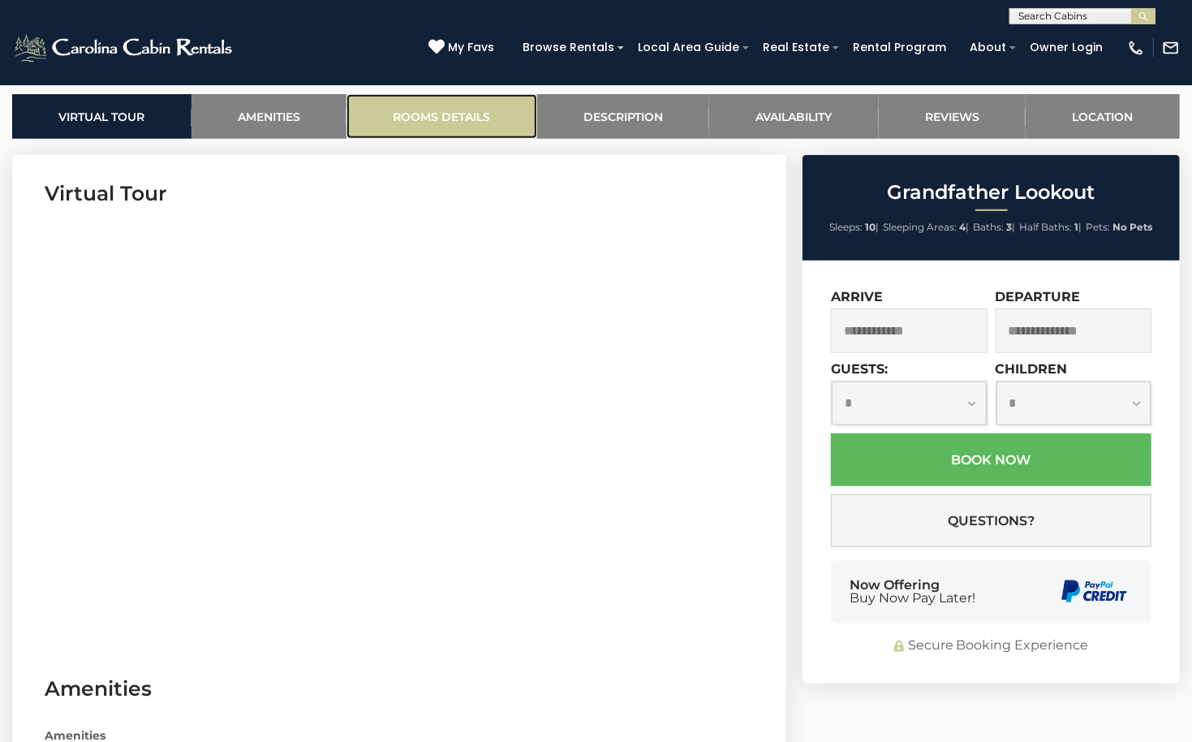
click at [454, 119] on link "Rooms Details" at bounding box center [441, 116] width 191 height 45
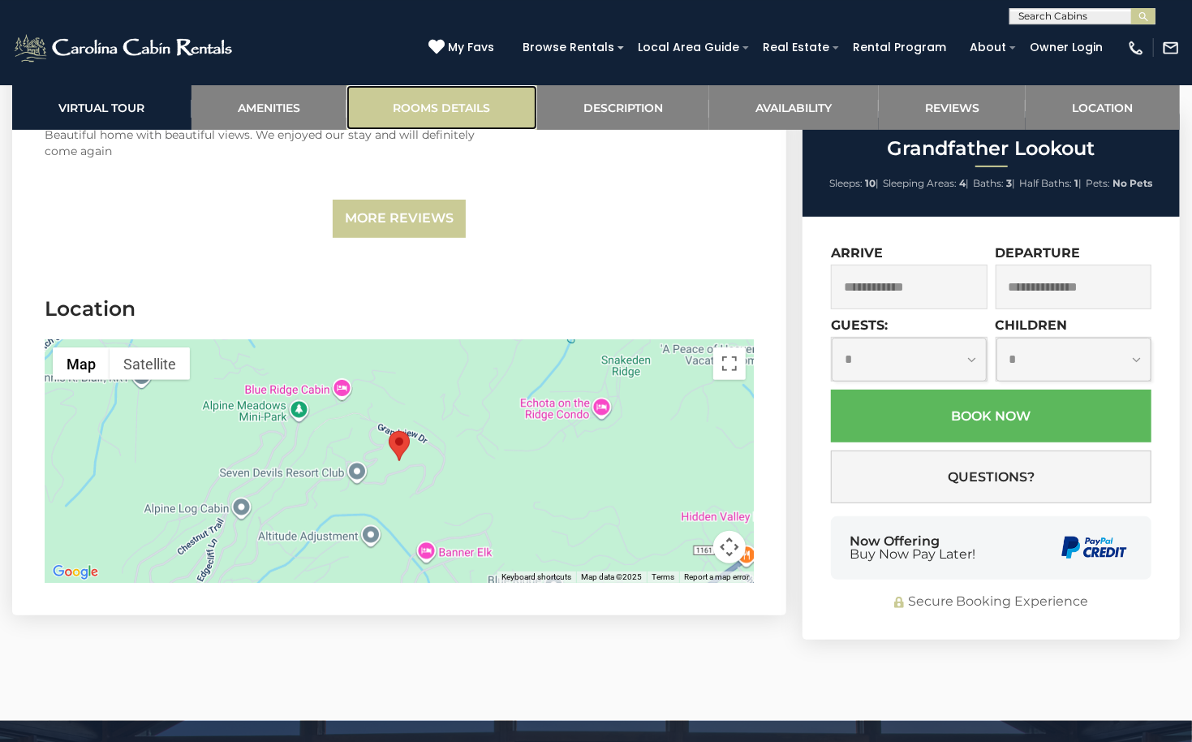
scroll to position [3883, 0]
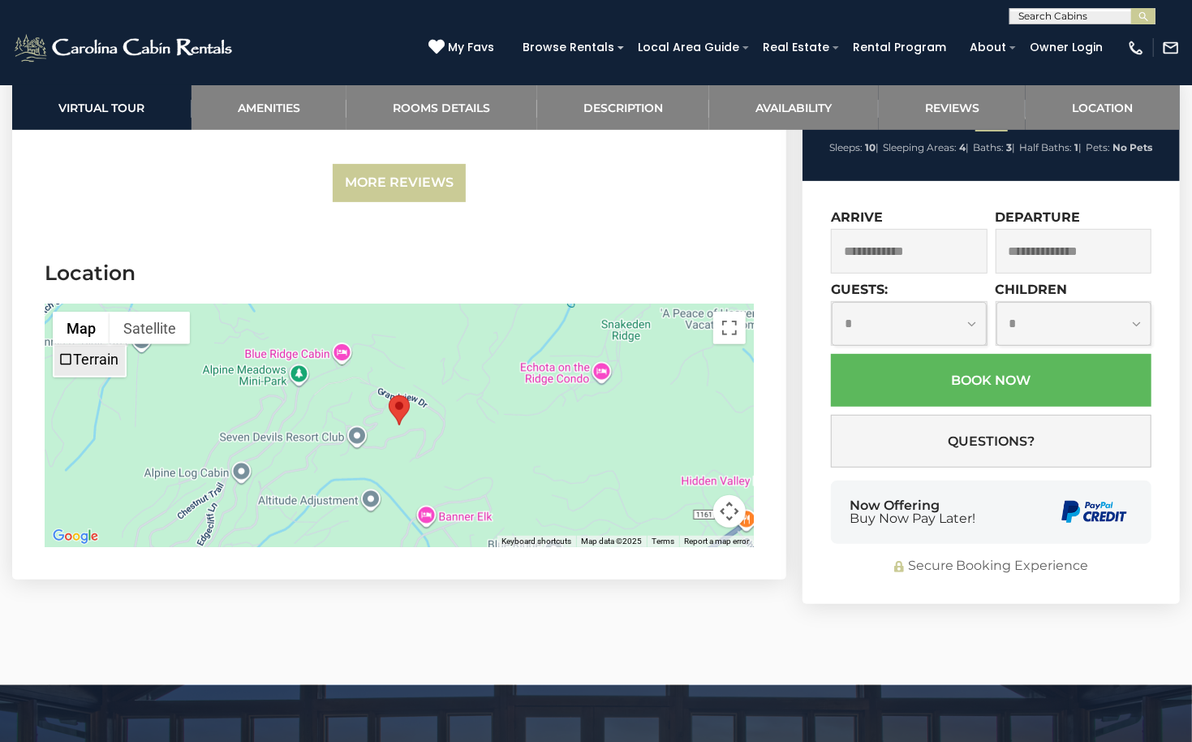
click at [62, 352] on span "Terrain" at bounding box center [65, 359] width 15 height 15
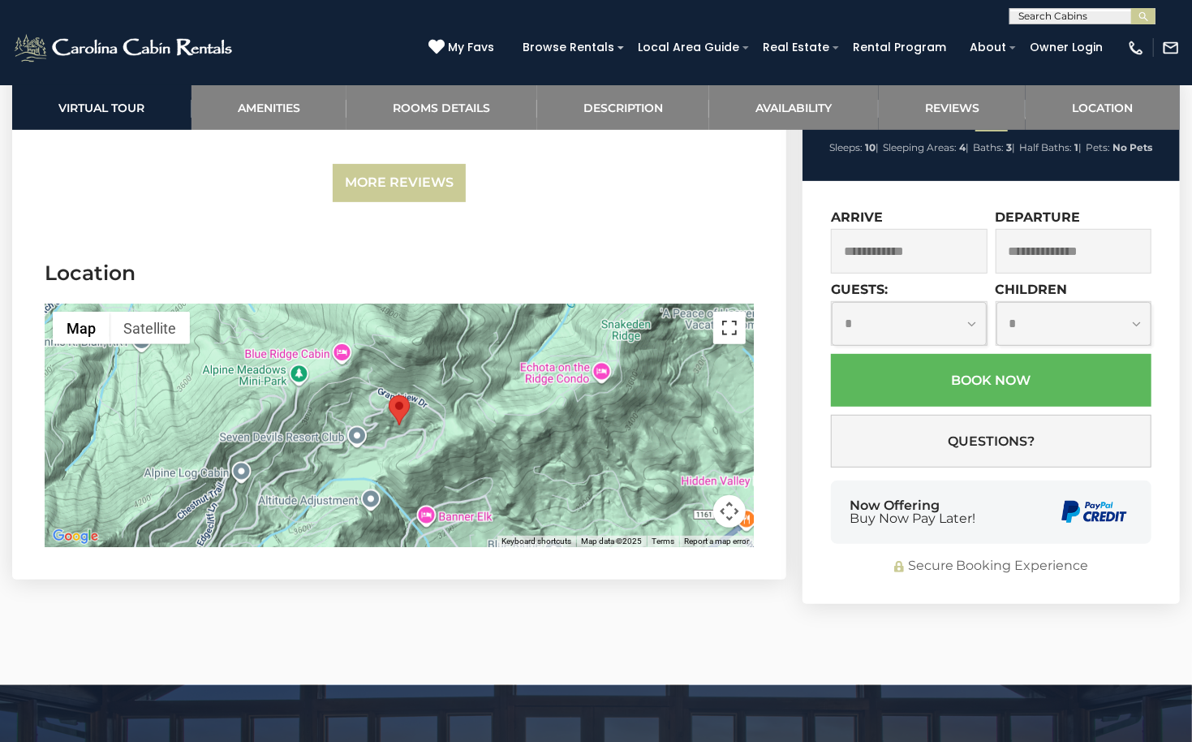
click at [733, 312] on button "Toggle fullscreen view" at bounding box center [729, 328] width 32 height 32
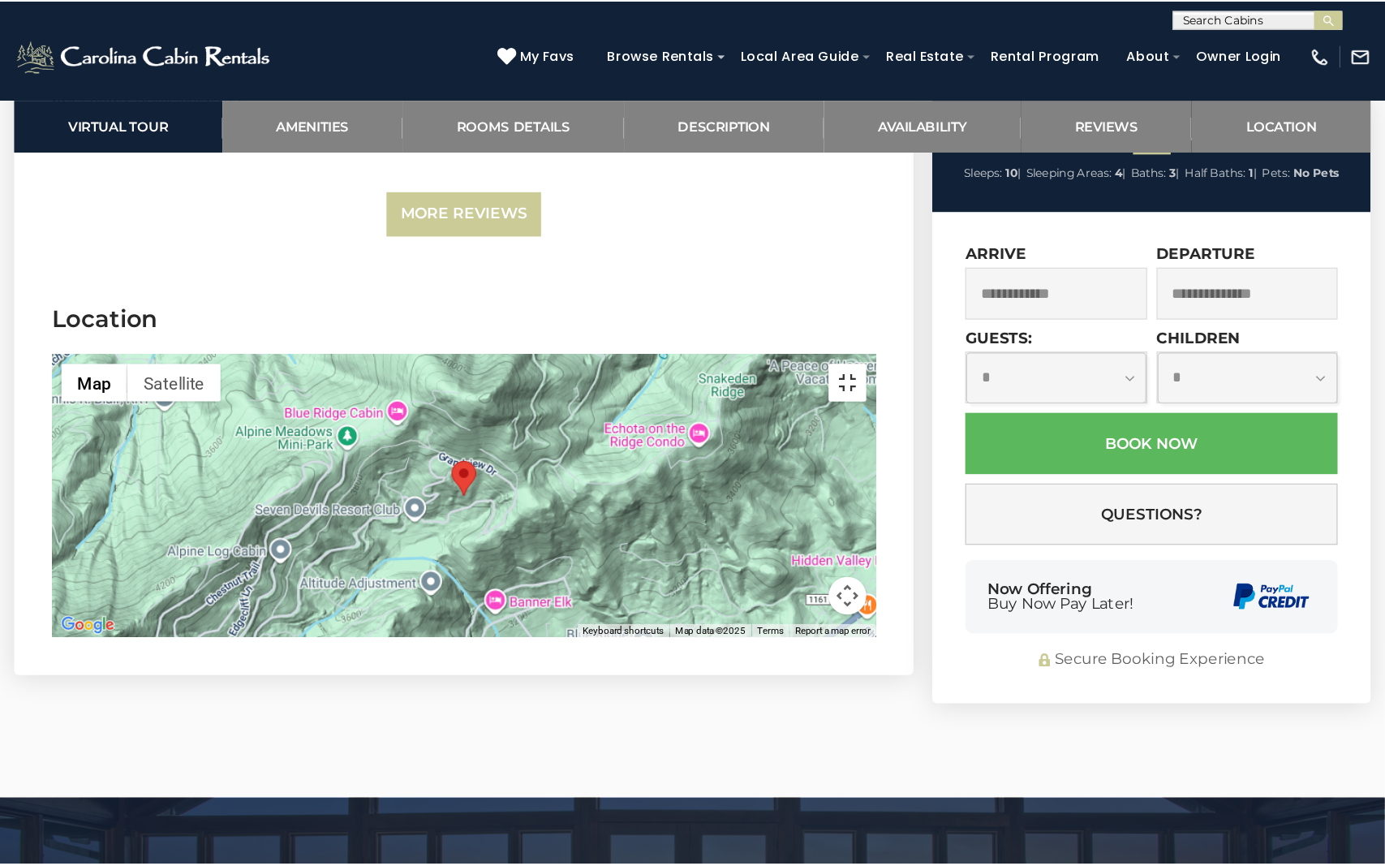
scroll to position [3974, 0]
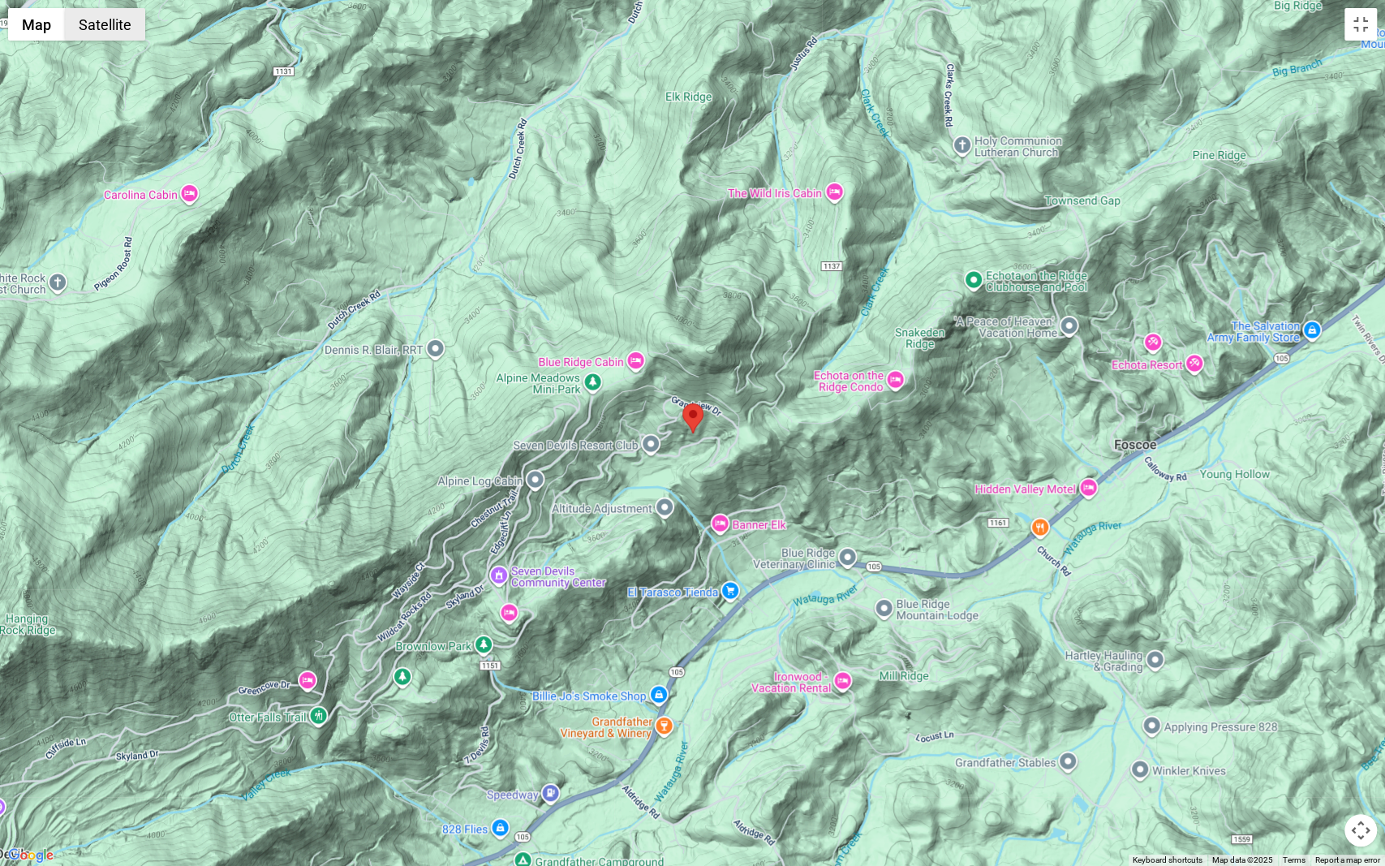
click at [113, 25] on button "Satellite" at bounding box center [105, 24] width 80 height 32
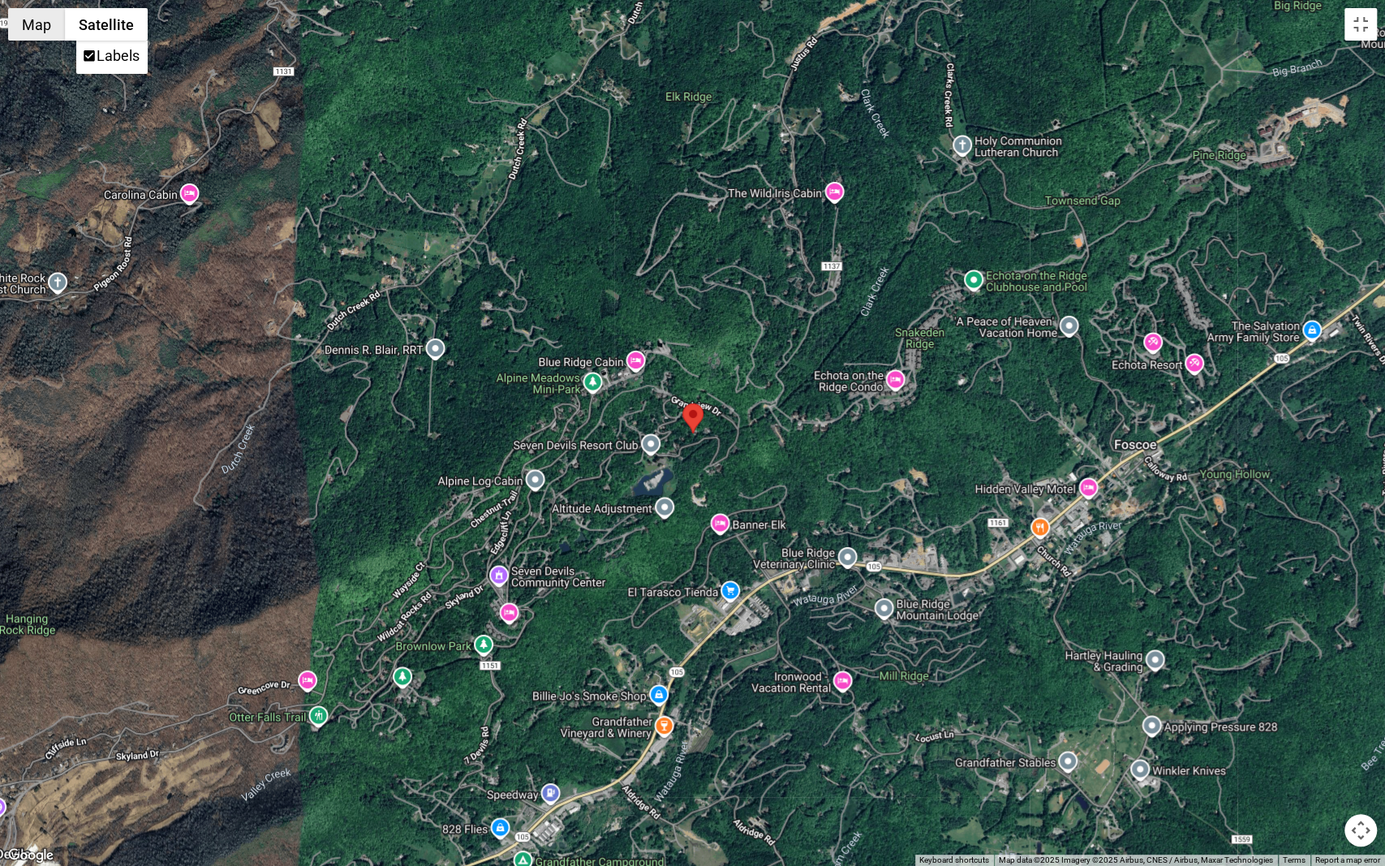
click at [30, 11] on button "Map" at bounding box center [36, 24] width 57 height 32
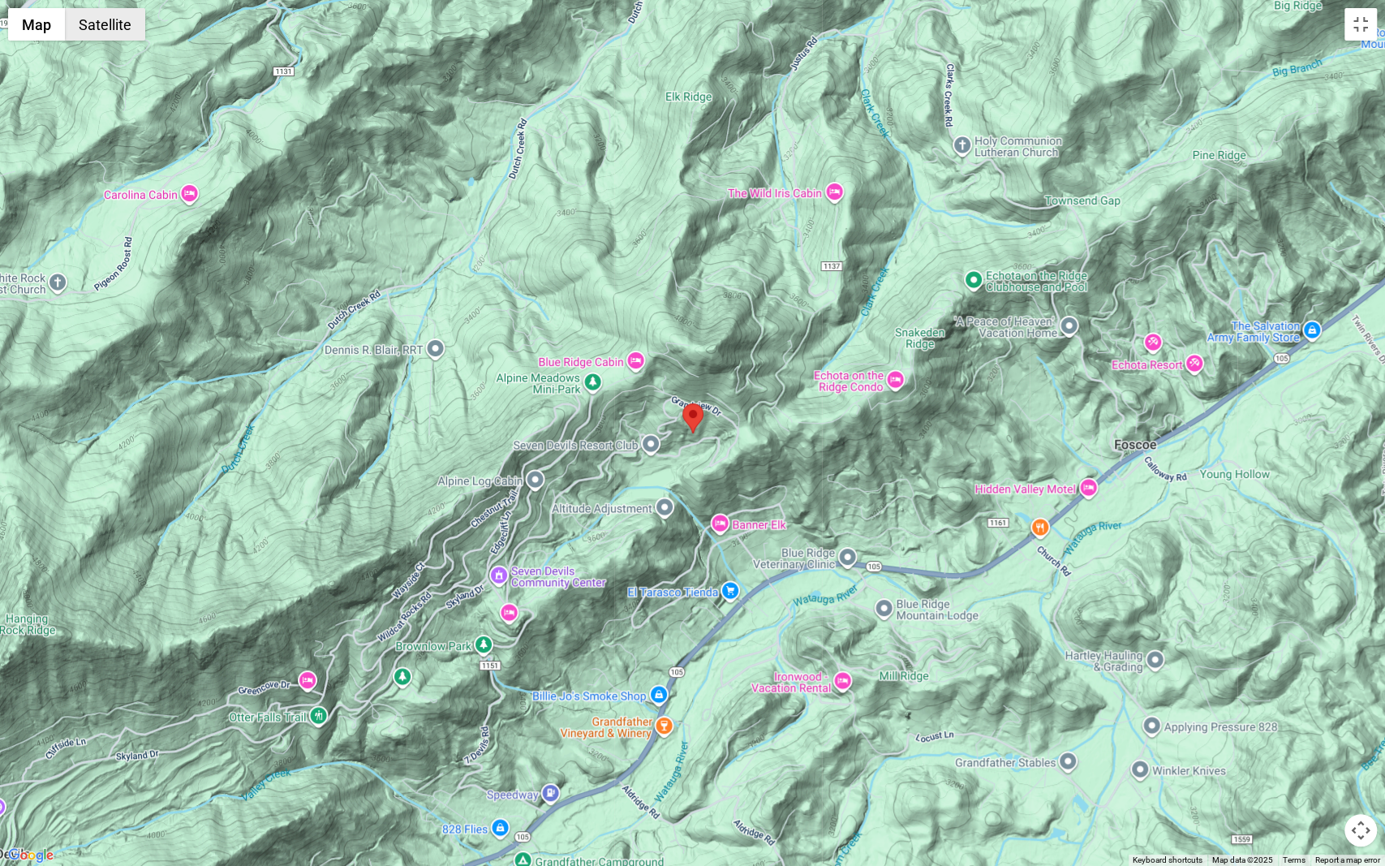
click at [129, 30] on button "Satellite" at bounding box center [105, 24] width 80 height 32
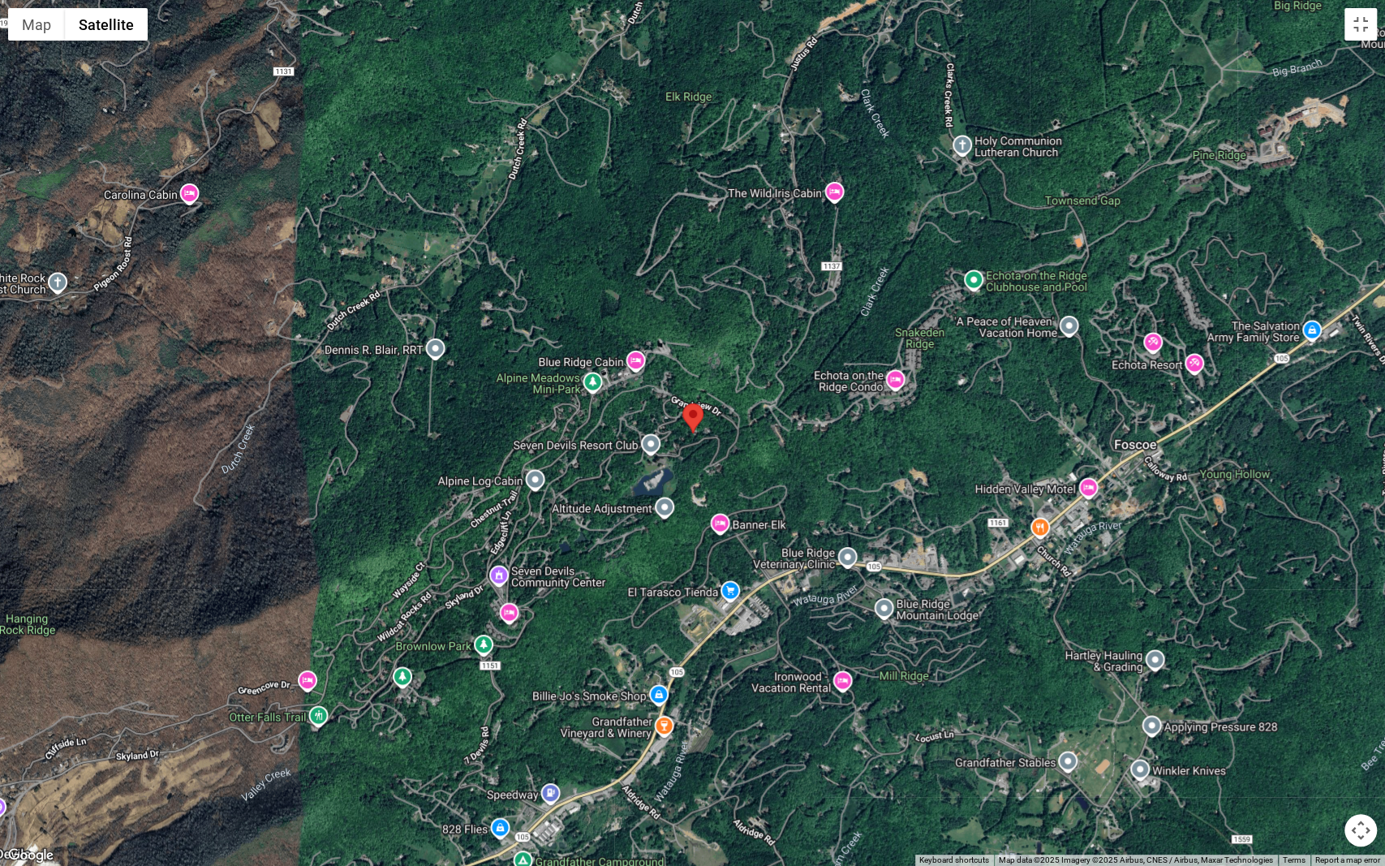
click at [875, 34] on div at bounding box center [692, 433] width 1385 height 866
click at [781, 1] on div at bounding box center [692, 433] width 1385 height 866
click at [1191, 26] on button "Toggle fullscreen view" at bounding box center [1360, 24] width 32 height 32
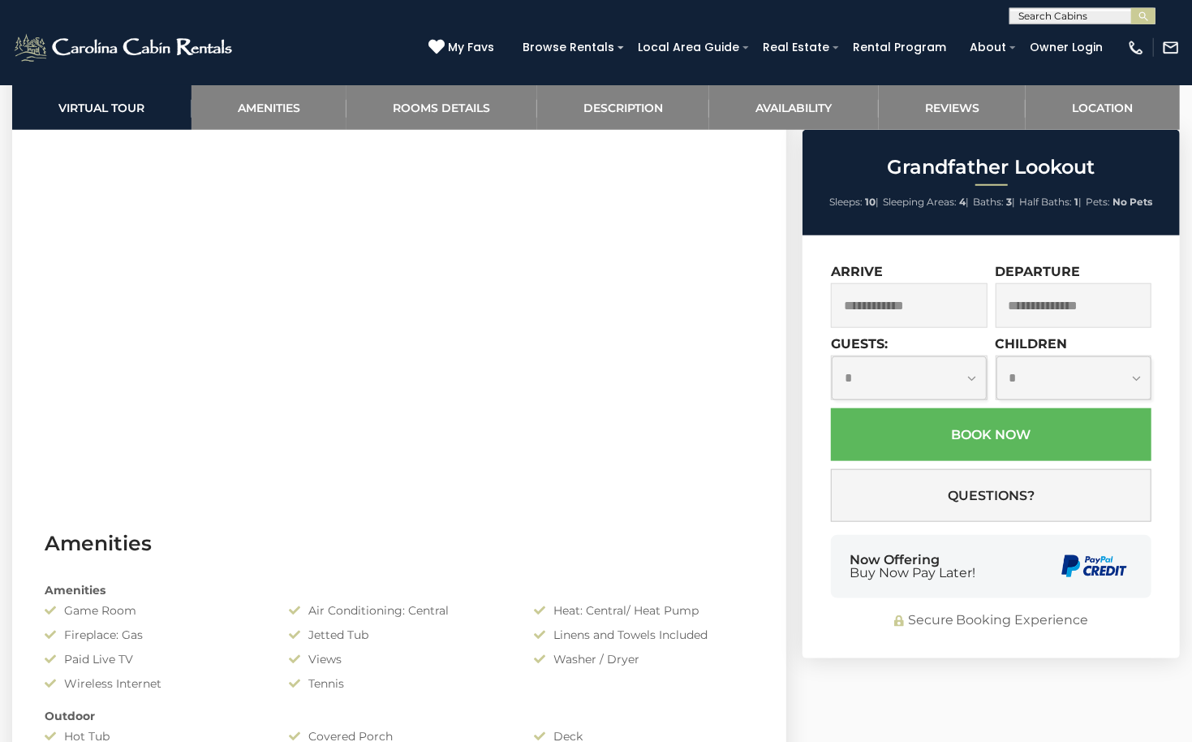
scroll to position [0, 0]
